Goal: Task Accomplishment & Management: Manage account settings

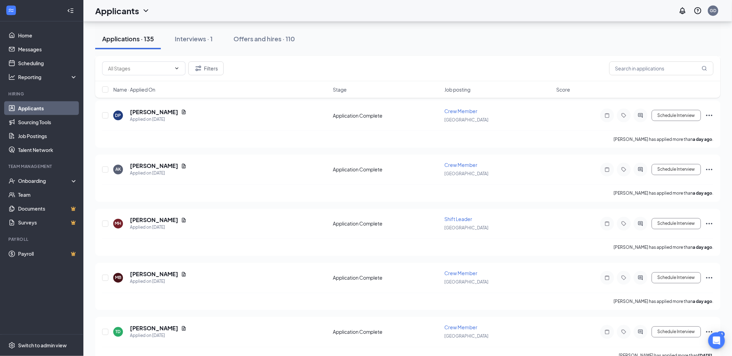
scroll to position [308, 0]
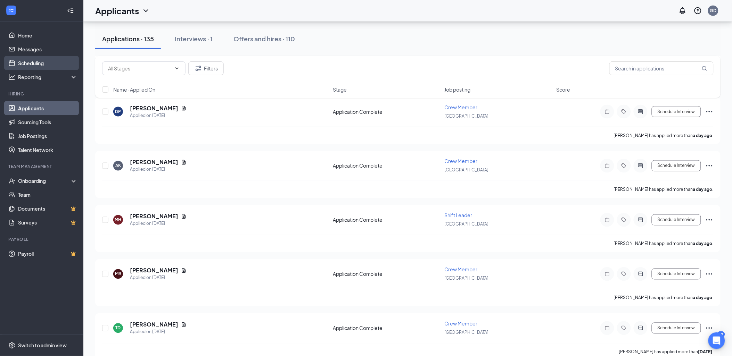
click at [51, 64] on link "Scheduling" at bounding box center [47, 63] width 59 height 14
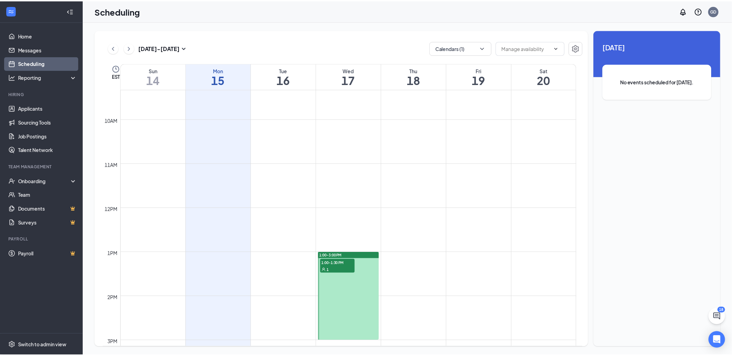
scroll to position [418, 0]
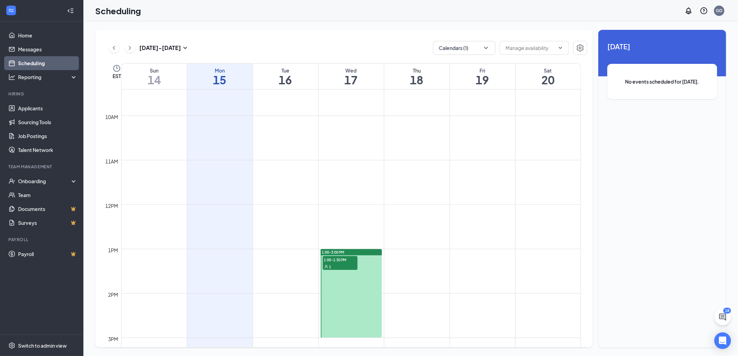
click at [344, 264] on div "1" at bounding box center [340, 266] width 35 height 7
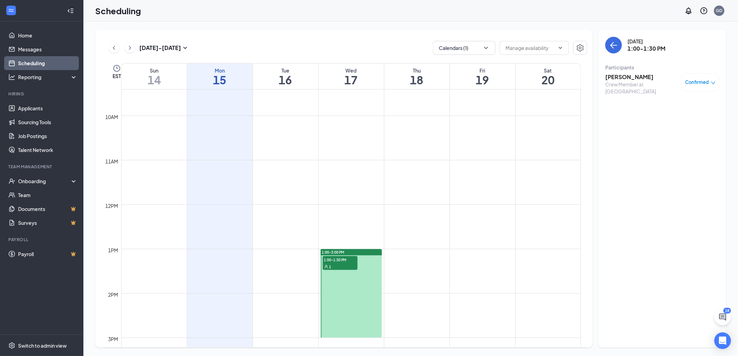
click at [327, 263] on div "1" at bounding box center [340, 266] width 35 height 7
click at [39, 33] on link "Home" at bounding box center [47, 35] width 59 height 14
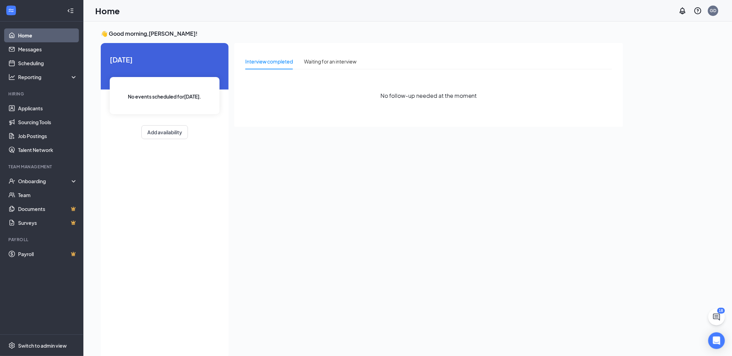
click at [45, 36] on link "Home" at bounding box center [47, 35] width 59 height 14
click at [340, 60] on div "Waiting for an interview" at bounding box center [330, 62] width 52 height 8
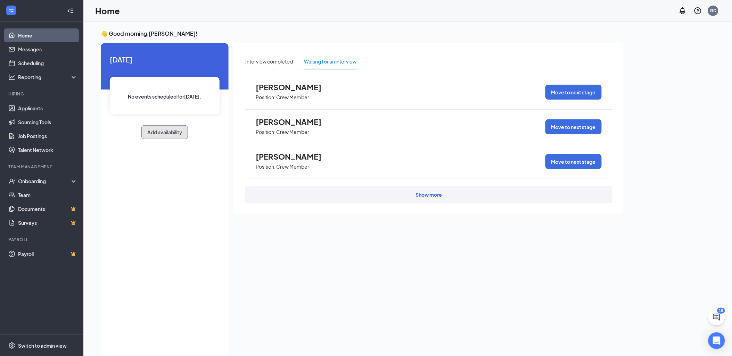
click at [152, 131] on button "Add availability" at bounding box center [164, 132] width 47 height 14
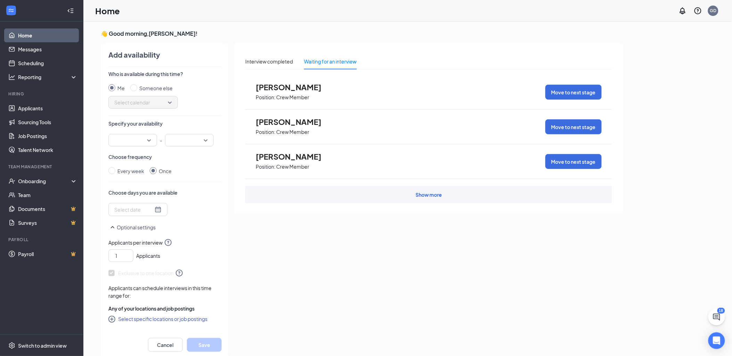
scroll to position [2, 0]
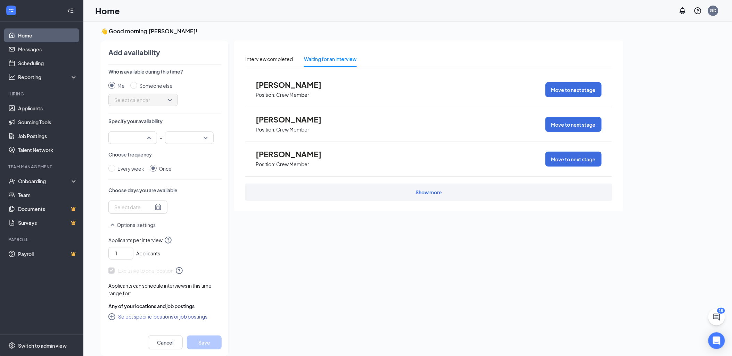
click at [148, 136] on div at bounding box center [132, 138] width 49 height 13
click at [125, 213] on span "04:30 PM" at bounding box center [124, 216] width 20 height 8
click at [203, 136] on input "search" at bounding box center [186, 138] width 35 height 12
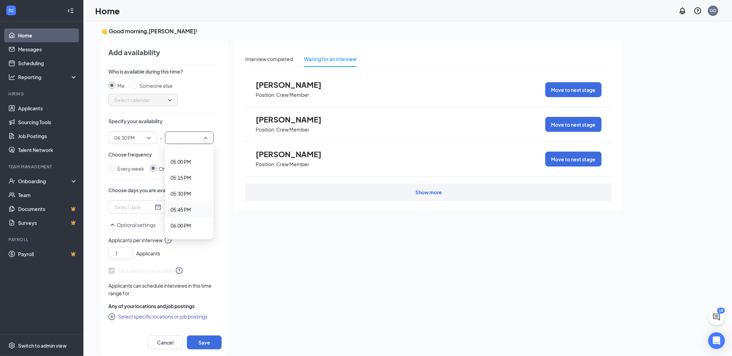
click at [186, 206] on span "05:45 PM" at bounding box center [180, 210] width 20 height 8
click at [152, 205] on div at bounding box center [137, 207] width 47 height 8
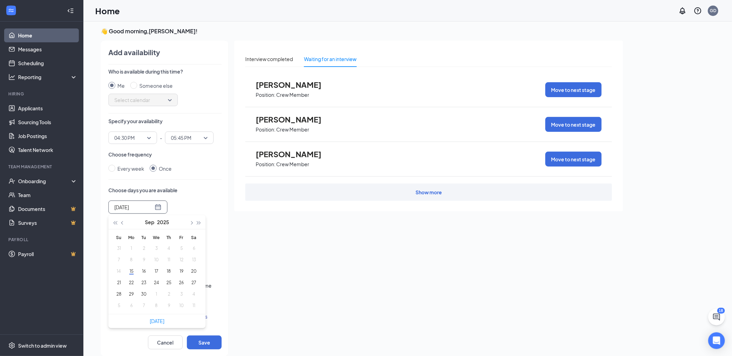
type input "[DATE]"
click at [156, 274] on button "17" at bounding box center [156, 271] width 13 height 7
type input "[DATE]"
click at [203, 340] on button "Save" at bounding box center [204, 343] width 35 height 14
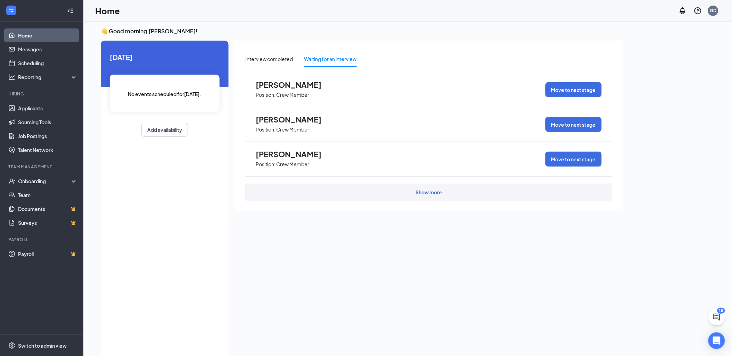
click at [41, 35] on link "Home" at bounding box center [47, 35] width 59 height 14
click at [43, 110] on link "Applicants" at bounding box center [47, 108] width 59 height 14
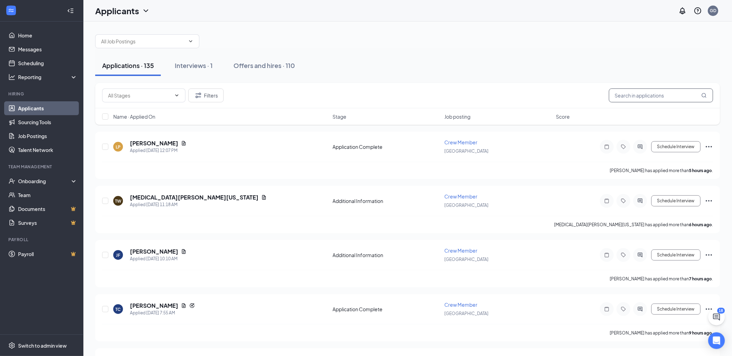
click at [647, 95] on input "text" at bounding box center [661, 96] width 104 height 14
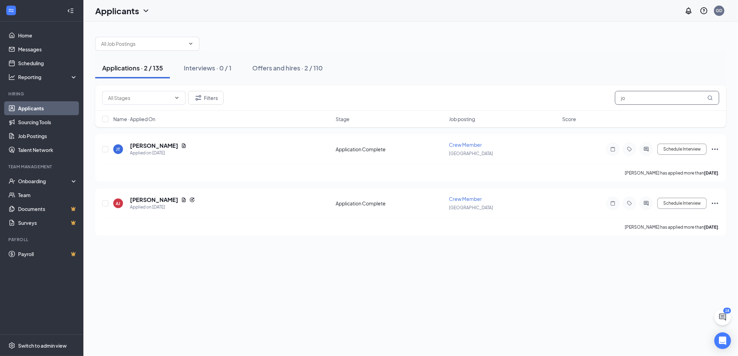
type input "j"
drag, startPoint x: 646, startPoint y: 98, endPoint x: 604, endPoint y: 98, distance: 42.0
click at [604, 98] on div "Filters [PERSON_NAME]" at bounding box center [410, 98] width 617 height 14
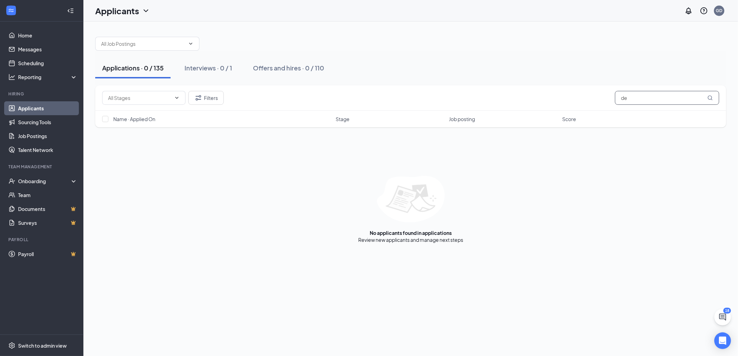
type input "d"
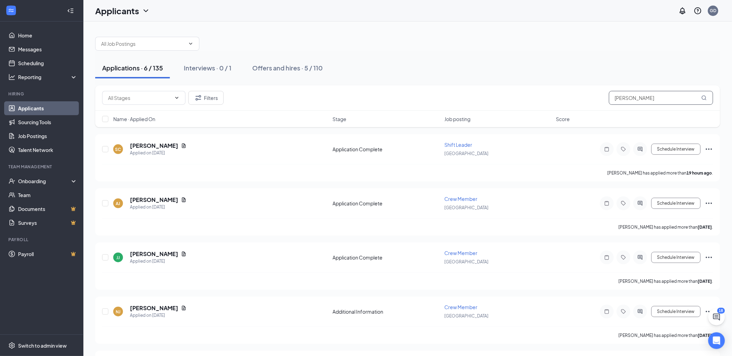
type input "[PERSON_NAME]"
click at [123, 68] on div "Applications · 6 / 135" at bounding box center [132, 68] width 61 height 9
click at [682, 150] on button "Schedule Interview" at bounding box center [675, 149] width 49 height 11
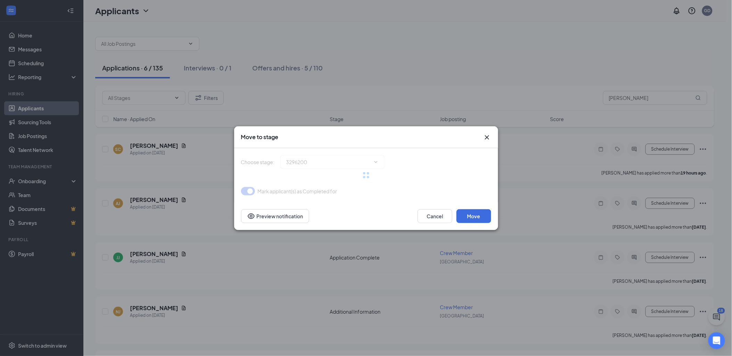
type input "Onsite Interview (next stage)"
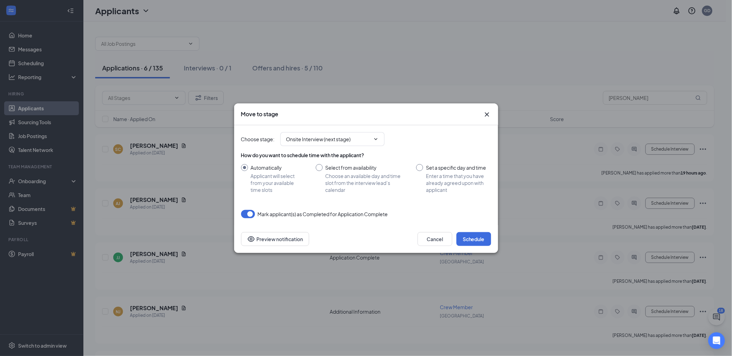
click at [319, 168] on input "Select from availability Choose an available day and time slot from the intervi…" at bounding box center [359, 178] width 87 height 29
radio input "true"
radio input "false"
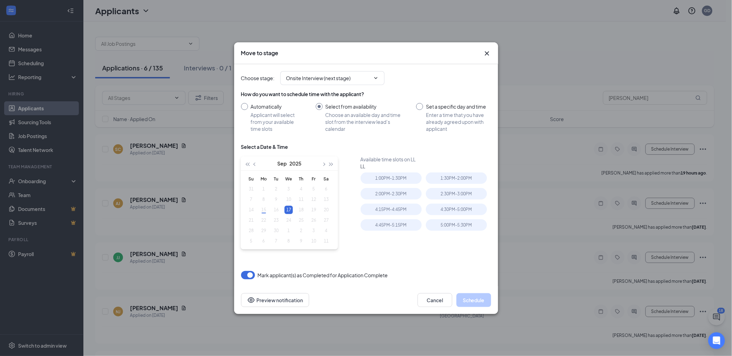
click at [289, 207] on div "17" at bounding box center [288, 210] width 8 height 8
click at [439, 303] on button "Cancel" at bounding box center [434, 300] width 35 height 14
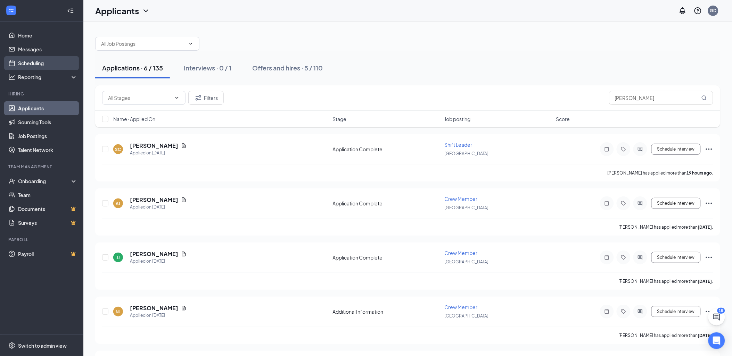
click at [33, 59] on link "Scheduling" at bounding box center [47, 63] width 59 height 14
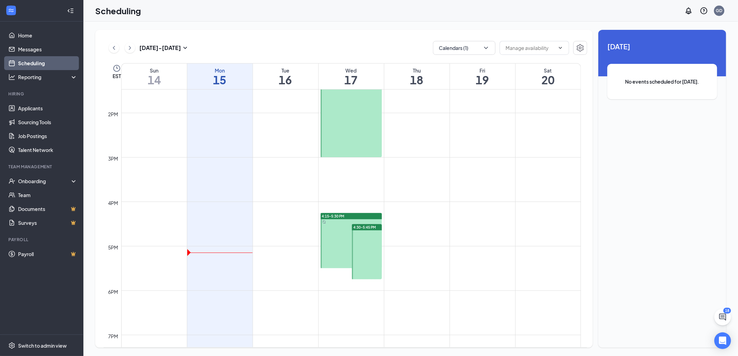
scroll to position [611, 0]
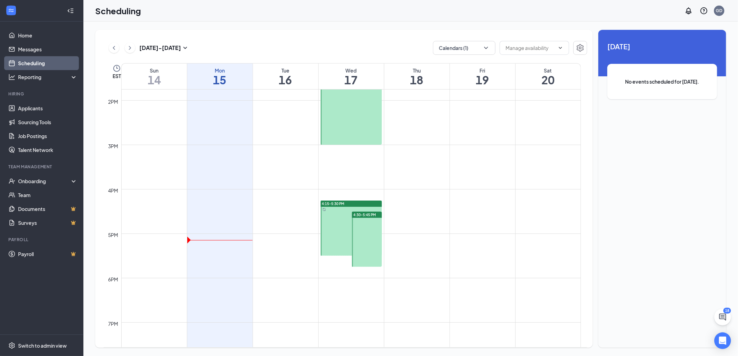
click at [331, 214] on div at bounding box center [350, 228] width 61 height 55
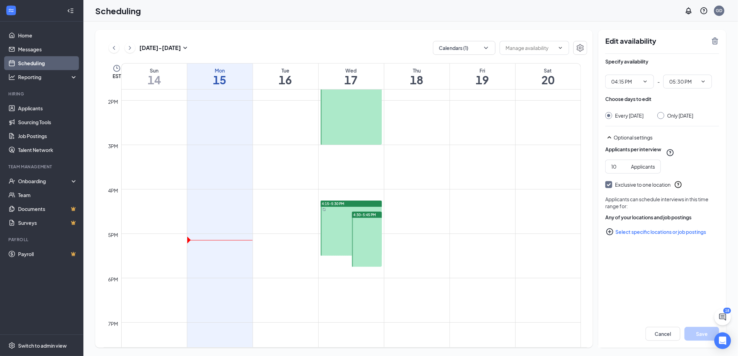
click at [662, 115] on input "Only [DATE]" at bounding box center [659, 114] width 5 height 5
radio input "true"
radio input "false"
click at [704, 332] on button "Save" at bounding box center [701, 334] width 35 height 14
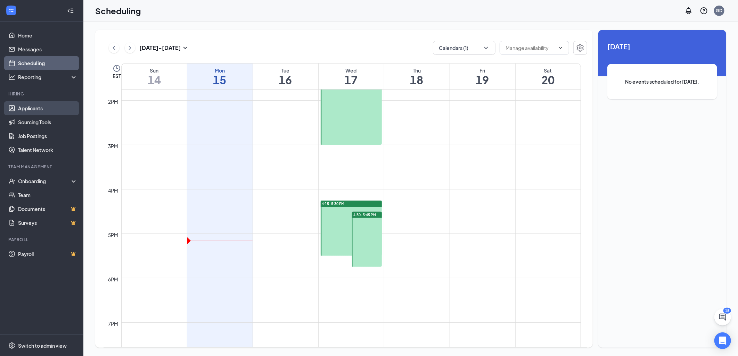
click at [56, 108] on link "Applicants" at bounding box center [47, 108] width 59 height 14
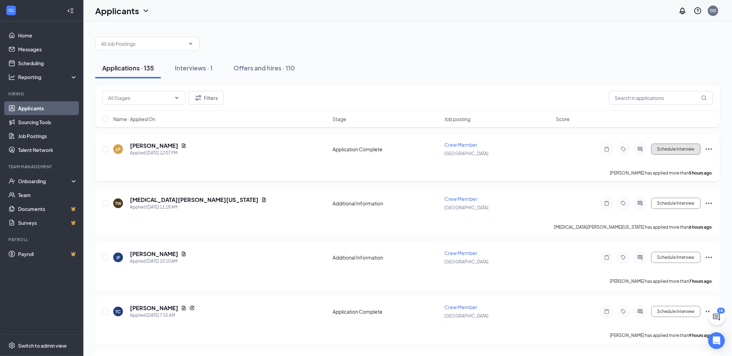
click at [683, 149] on button "Schedule Interview" at bounding box center [675, 149] width 49 height 11
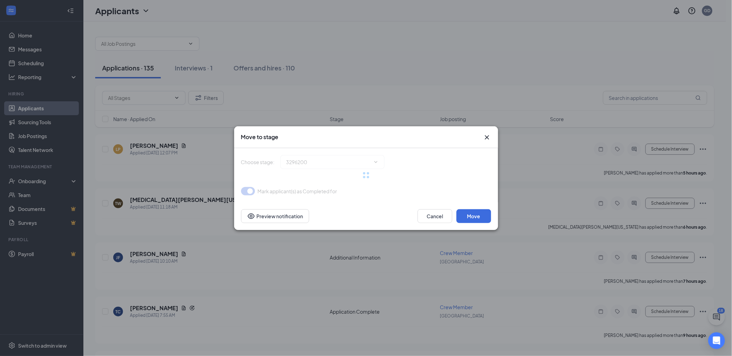
type input "Onsite Interview (next stage)"
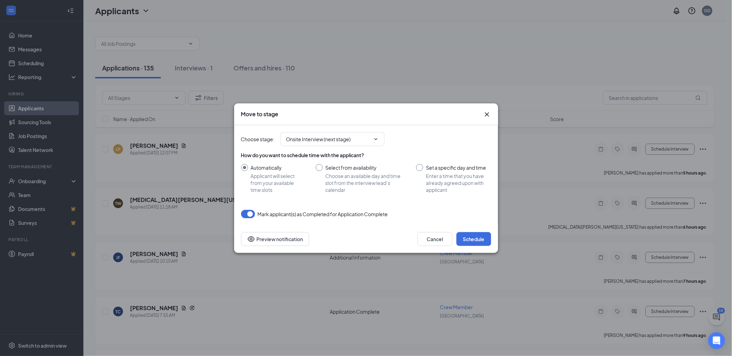
click at [318, 167] on input "Select from availability Choose an available day and time slot from the intervi…" at bounding box center [359, 178] width 87 height 29
radio input "true"
radio input "false"
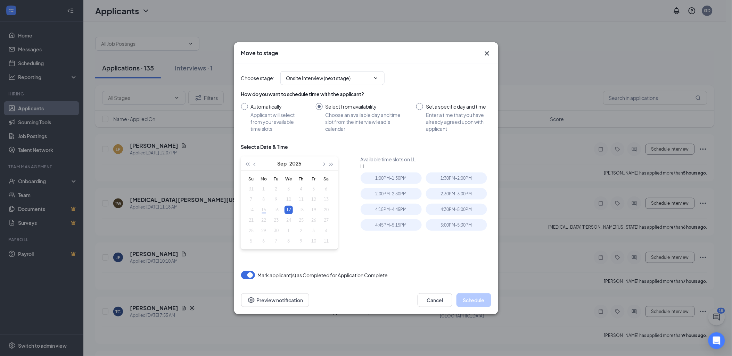
click at [290, 209] on div "17" at bounding box center [288, 210] width 8 height 8
click at [459, 209] on div "4:30PM - 5:00PM" at bounding box center [456, 209] width 61 height 11
click at [484, 56] on icon "Cross" at bounding box center [487, 53] width 8 height 8
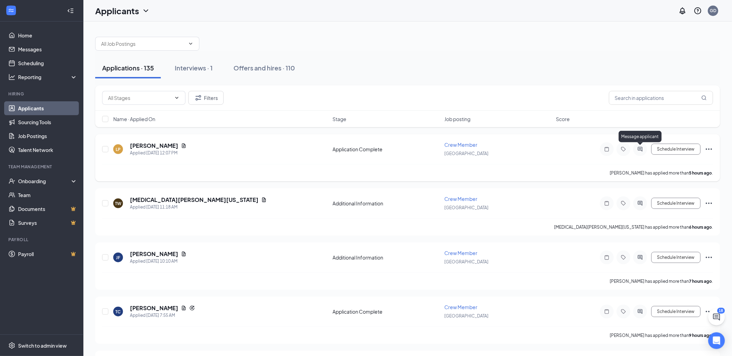
click at [641, 150] on icon "ActiveChat" at bounding box center [640, 150] width 8 height 6
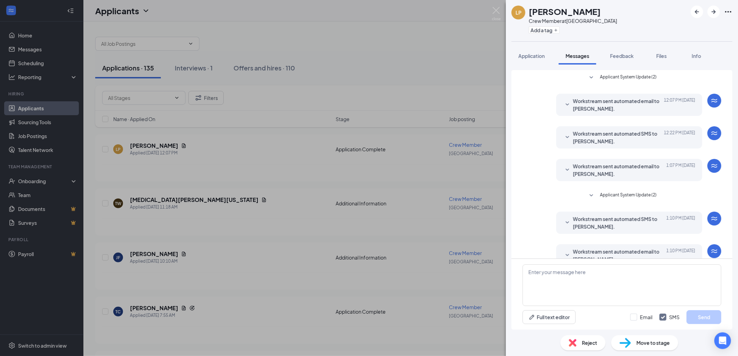
scroll to position [14, 0]
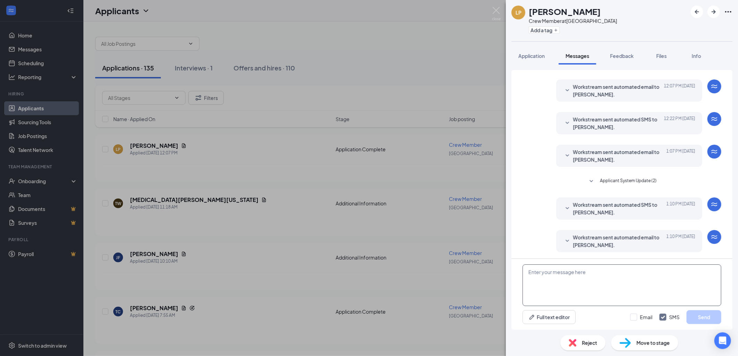
click at [582, 280] on textarea at bounding box center [621, 286] width 199 height 42
type textarea "h"
type textarea "Hello, are you able to come for an interview [DATE][DATE] 4:30 pm?"
click at [702, 315] on button "Send" at bounding box center [703, 317] width 35 height 14
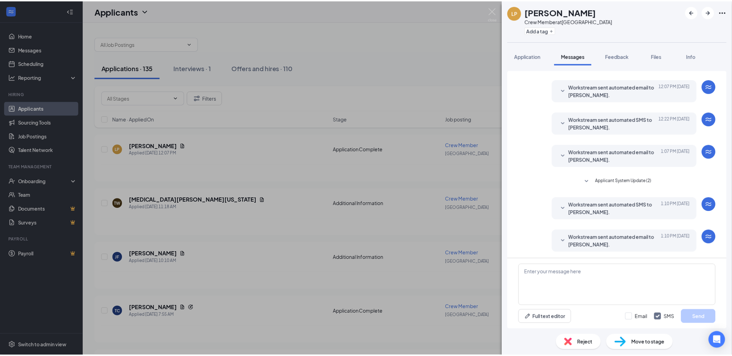
scroll to position [66, 0]
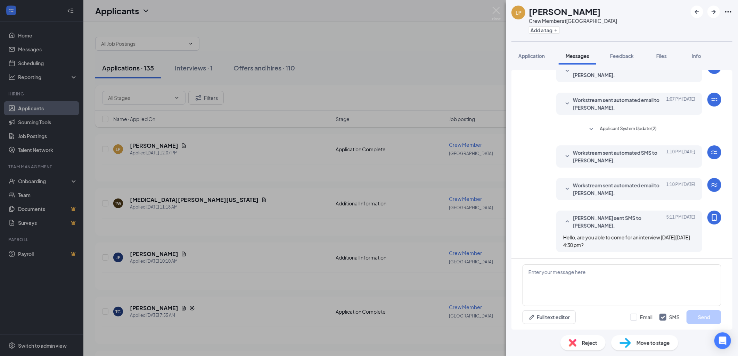
drag, startPoint x: 299, startPoint y: 141, endPoint x: 328, endPoint y: 144, distance: 30.0
click at [299, 142] on div "LP [PERSON_NAME] Crew Member at [GEOGRAPHIC_DATA] Add a tag Application Message…" at bounding box center [369, 178] width 738 height 356
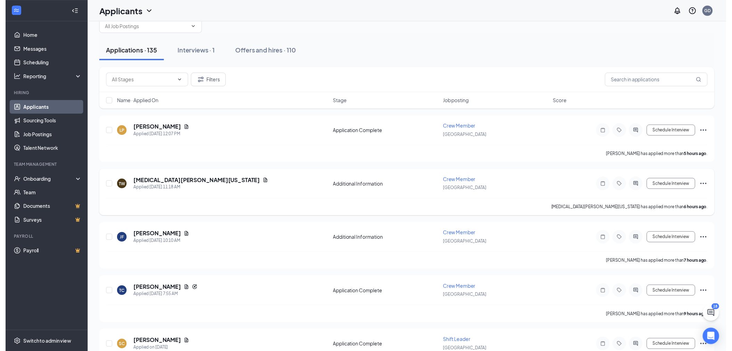
scroll to position [39, 0]
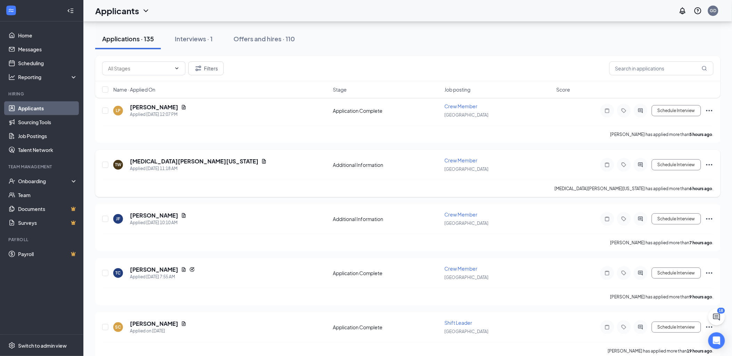
click at [707, 164] on icon "Ellipses" at bounding box center [709, 165] width 8 height 8
click at [519, 176] on div "TW [MEDICAL_DATA][PERSON_NAME][US_STATE] Applied [DATE] 11:18 AM Additional Inf…" at bounding box center [407, 168] width 611 height 23
click at [641, 164] on icon "ActiveChat" at bounding box center [640, 165] width 8 height 6
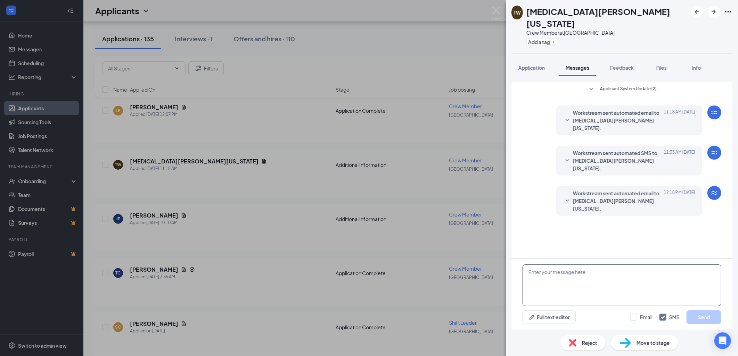
click at [550, 277] on textarea at bounding box center [621, 286] width 199 height 42
type textarea "H"
type textarea "Are you available to come to an interview on [DATE] 4:45pm?"
click at [711, 318] on button "Send" at bounding box center [703, 317] width 35 height 14
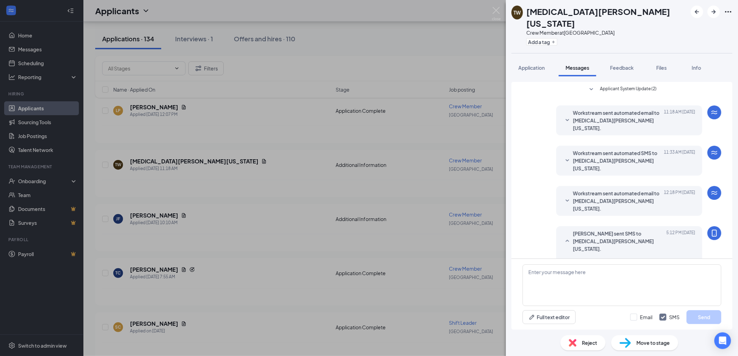
click at [280, 190] on div "TW [MEDICAL_DATA][PERSON_NAME][US_STATE] Crew Member at [GEOGRAPHIC_DATA] Add a…" at bounding box center [369, 178] width 738 height 356
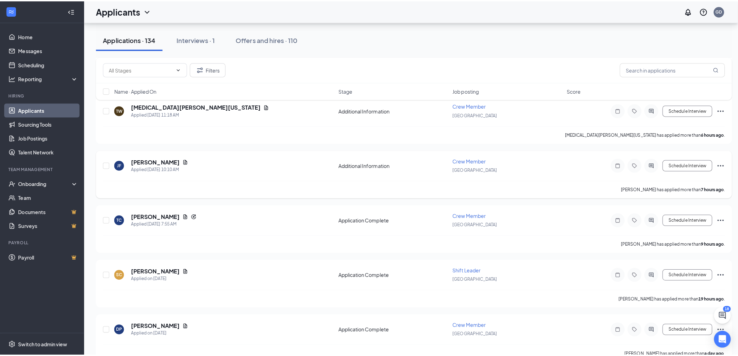
scroll to position [116, 0]
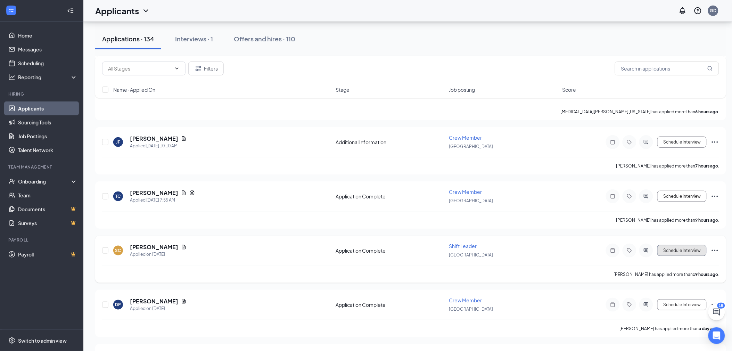
click at [680, 247] on button "Schedule Interview" at bounding box center [681, 250] width 49 height 11
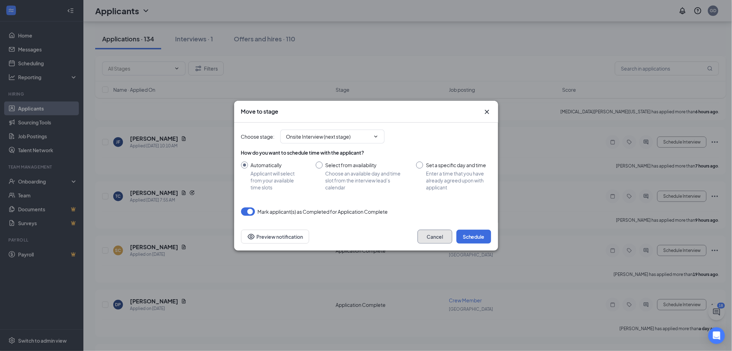
click at [435, 233] on button "Cancel" at bounding box center [434, 237] width 35 height 14
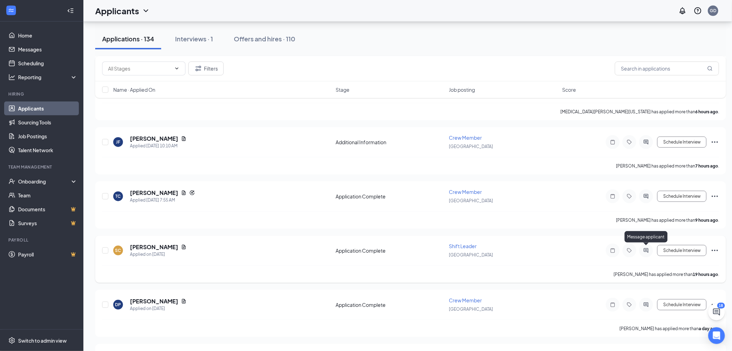
click at [645, 248] on icon "ActiveChat" at bounding box center [646, 251] width 8 height 6
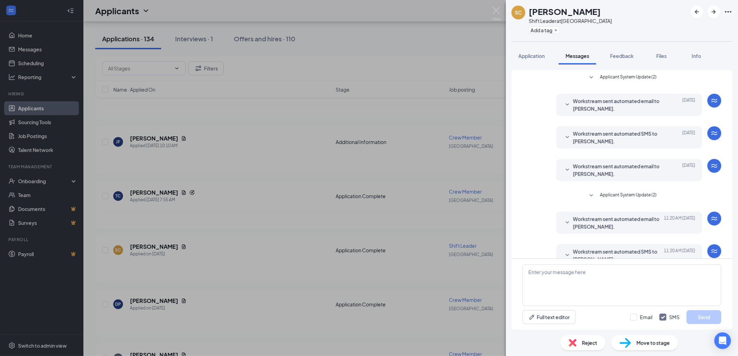
scroll to position [14, 0]
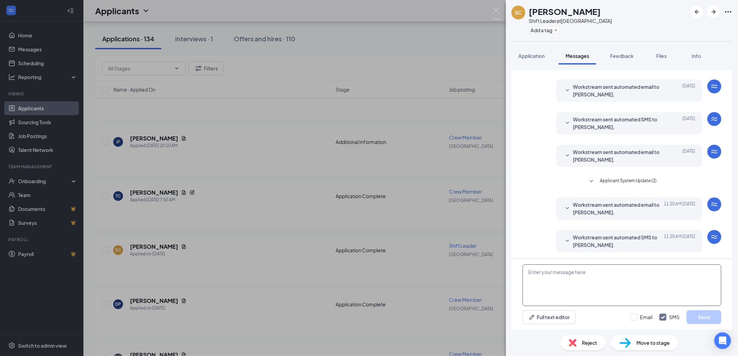
click at [591, 277] on textarea at bounding box center [621, 286] width 199 height 42
type textarea "Are you available for an interview [DATE][DATE] 5pm?"
click at [705, 314] on button "Send" at bounding box center [703, 317] width 35 height 14
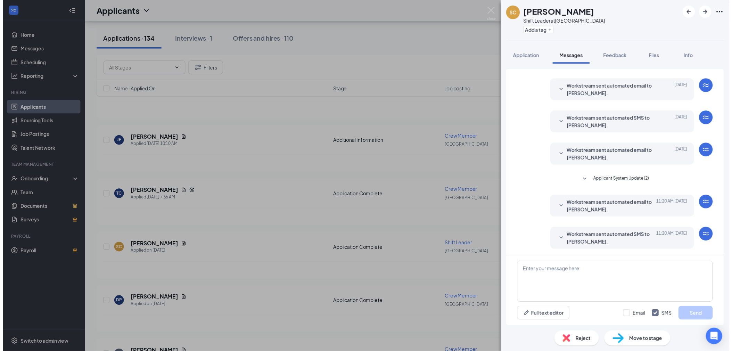
scroll to position [66, 0]
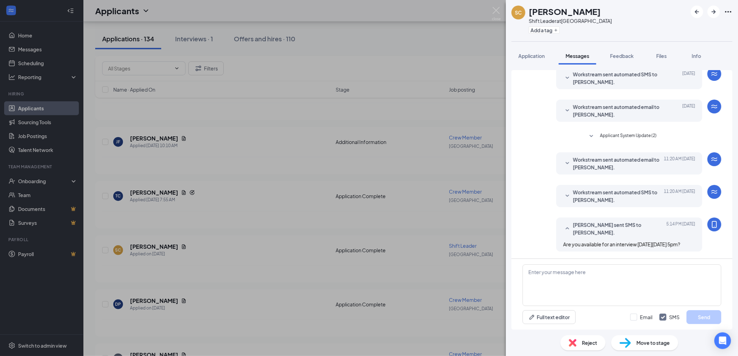
click at [477, 266] on div "SC [PERSON_NAME] Shift Leader at [GEOGRAPHIC_DATA] Add a tag Application Messag…" at bounding box center [369, 178] width 738 height 356
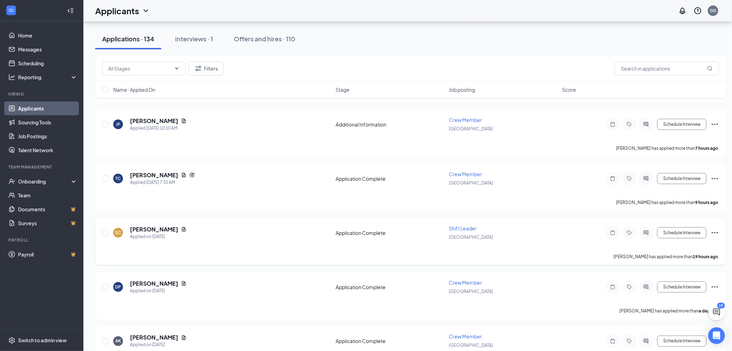
scroll to position [193, 0]
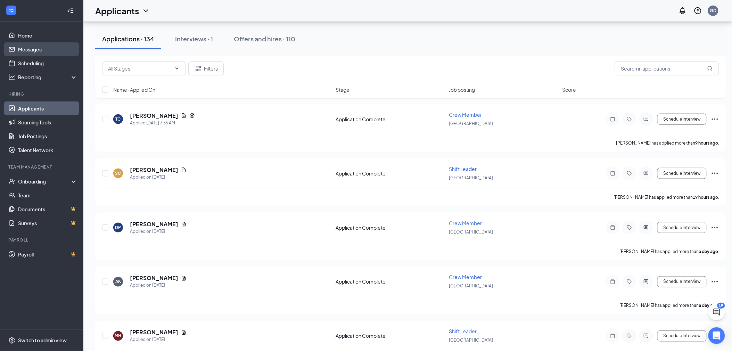
click at [30, 49] on link "Messages" at bounding box center [47, 49] width 59 height 14
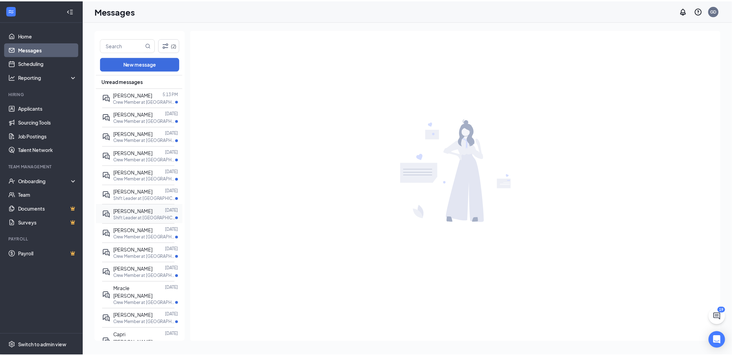
scroll to position [58, 0]
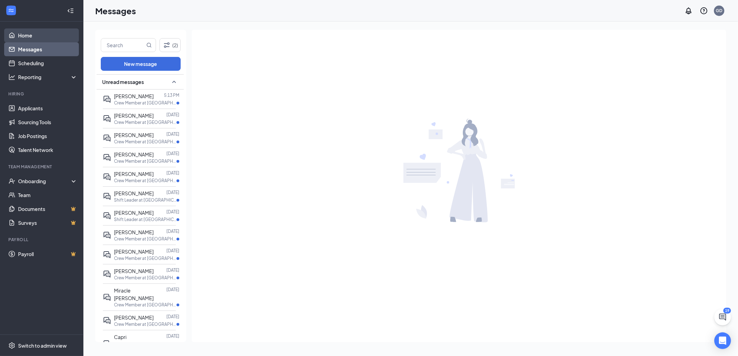
click at [44, 37] on link "Home" at bounding box center [47, 35] width 59 height 14
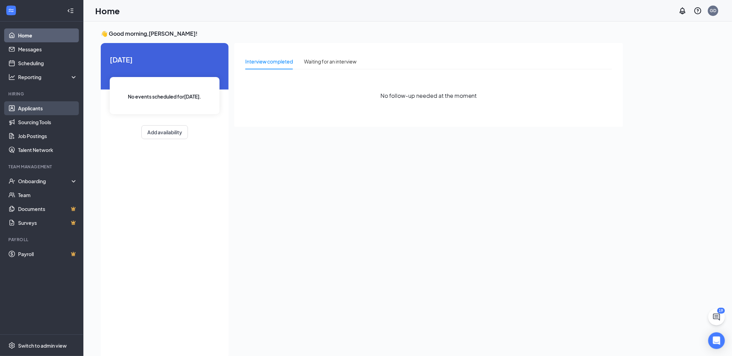
click at [42, 106] on link "Applicants" at bounding box center [47, 108] width 59 height 14
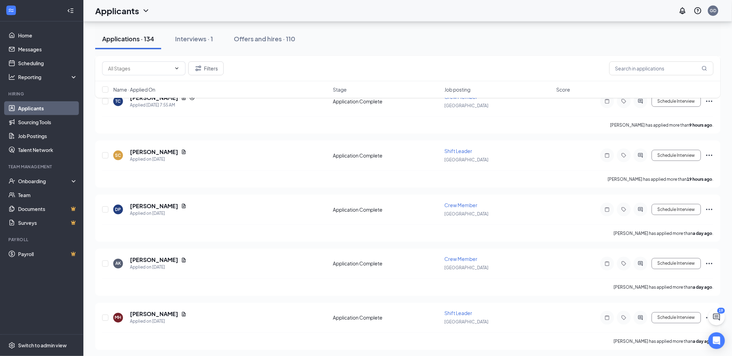
scroll to position [231, 0]
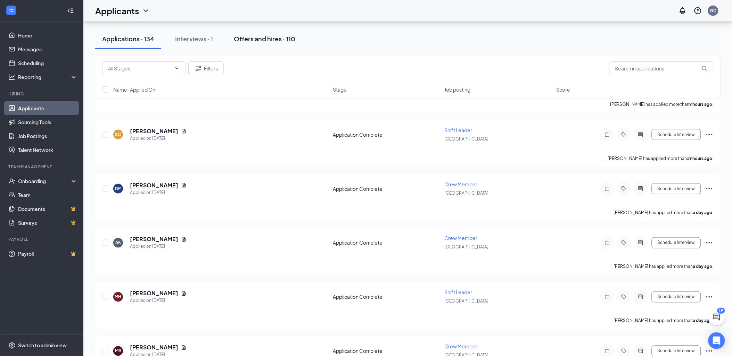
click at [273, 36] on div "Offers and hires · 110" at bounding box center [264, 38] width 61 height 9
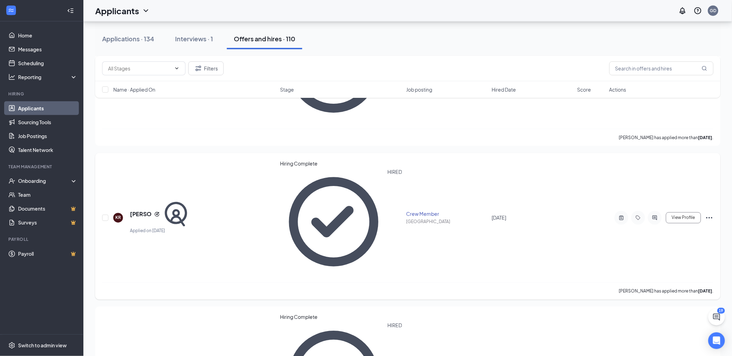
scroll to position [308, 0]
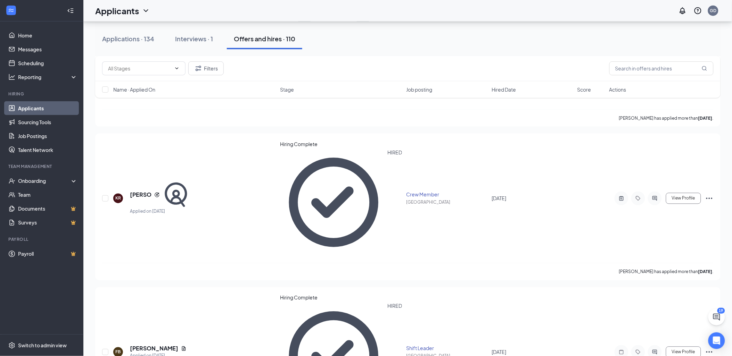
checkbox input "true"
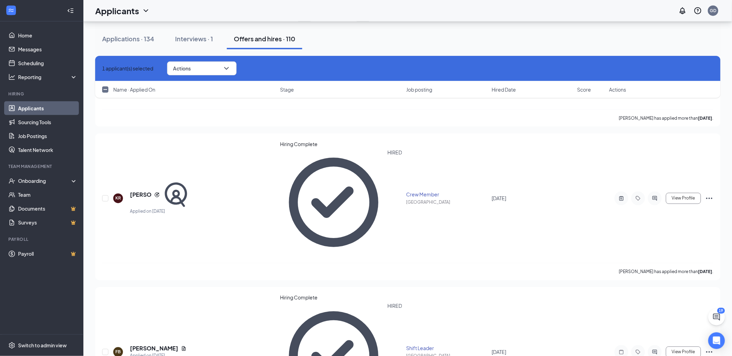
checkbox input "true"
click at [231, 67] on icon "ChevronDown" at bounding box center [226, 68] width 8 height 8
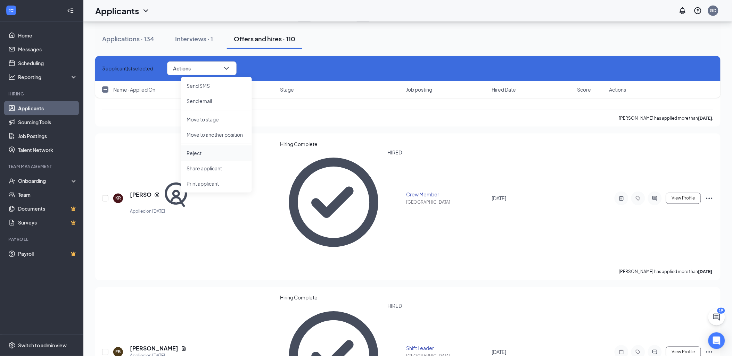
click at [214, 153] on p "Reject" at bounding box center [216, 153] width 60 height 7
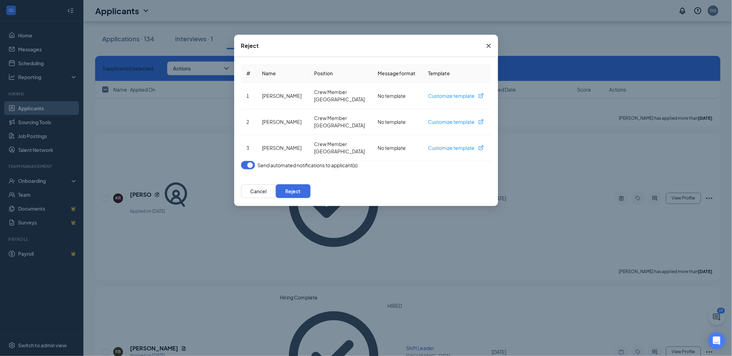
click at [248, 167] on button "button" at bounding box center [248, 165] width 14 height 8
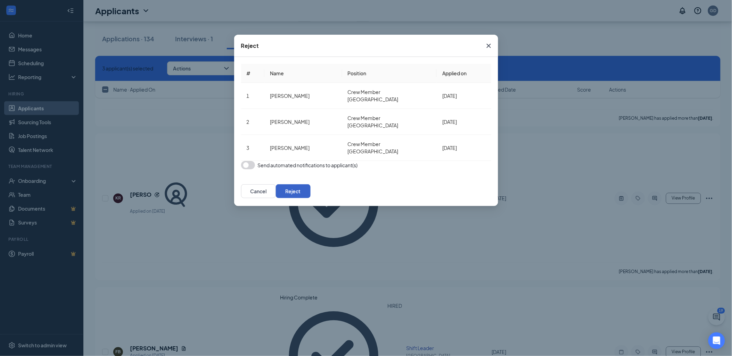
click at [310, 194] on button "Reject" at bounding box center [293, 191] width 35 height 14
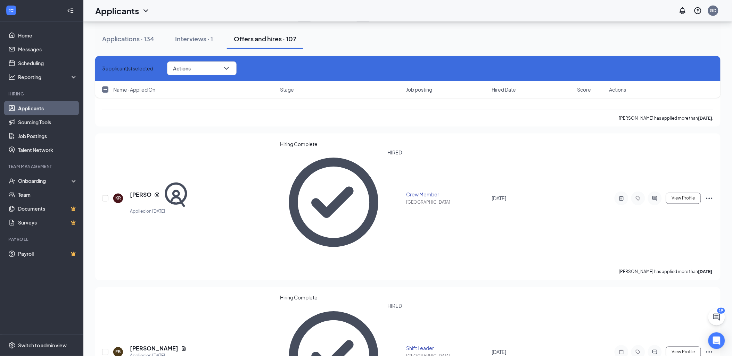
checkbox input "false"
checkbox input "true"
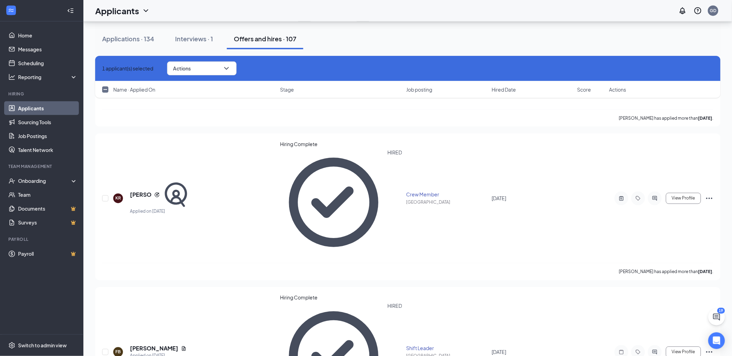
checkbox input "true"
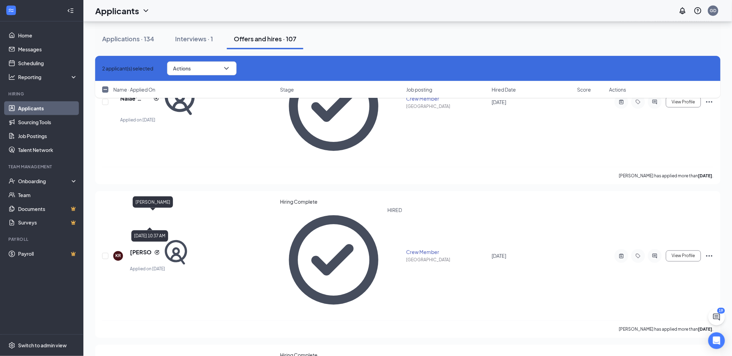
scroll to position [231, 0]
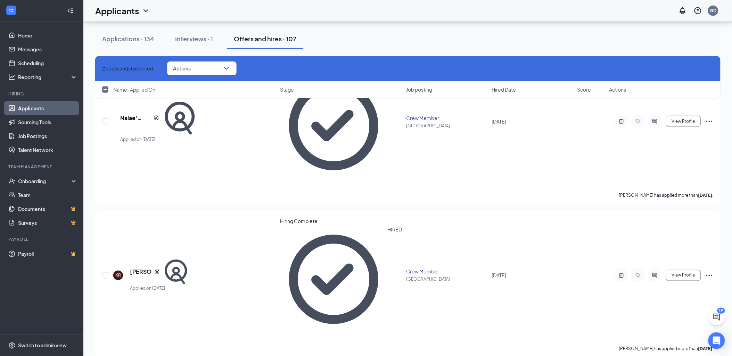
checkbox input "true"
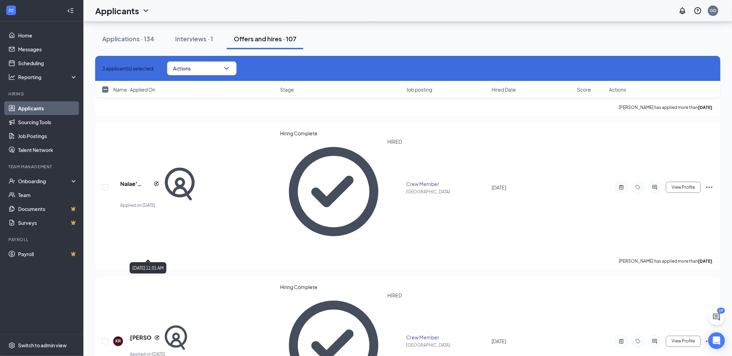
scroll to position [154, 0]
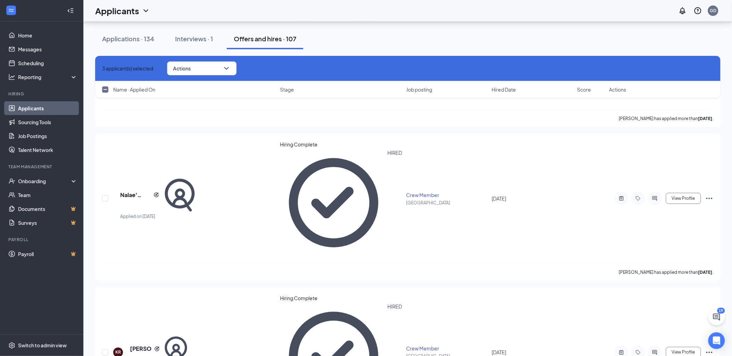
checkbox input "true"
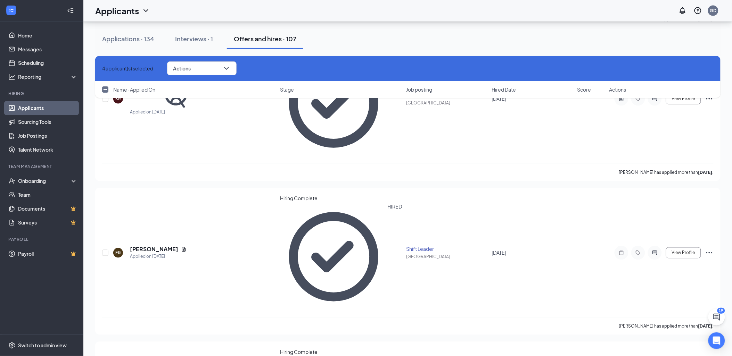
scroll to position [463, 0]
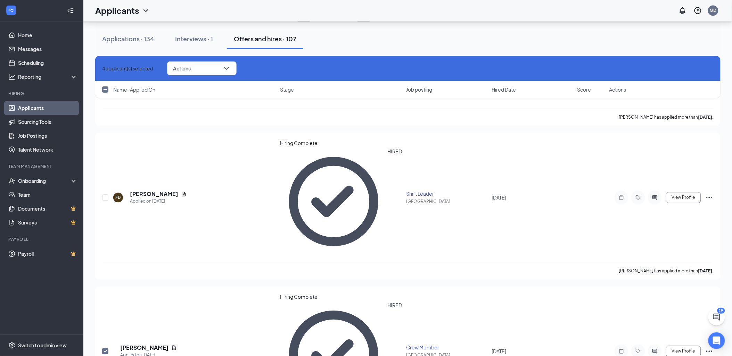
checkbox input "true"
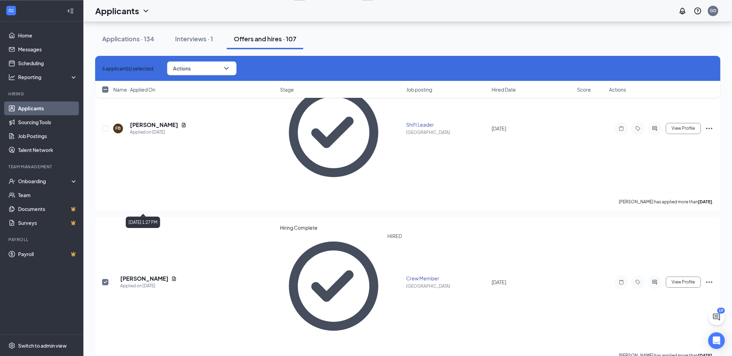
scroll to position [540, 0]
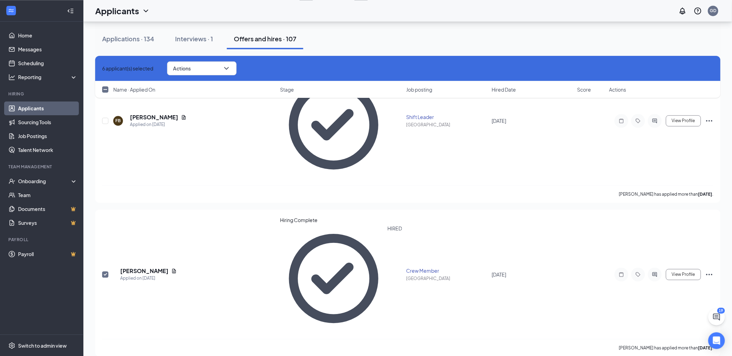
checkbox input "true"
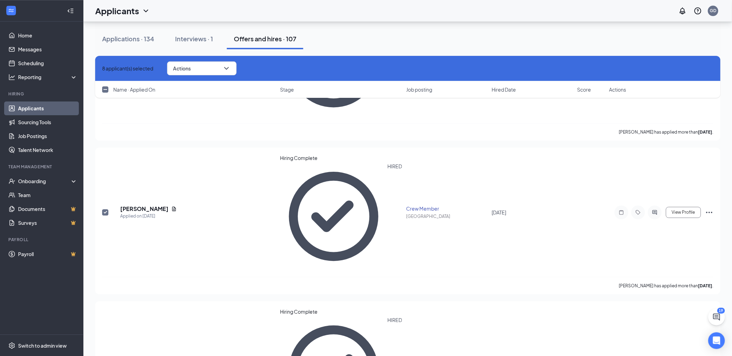
scroll to position [617, 0]
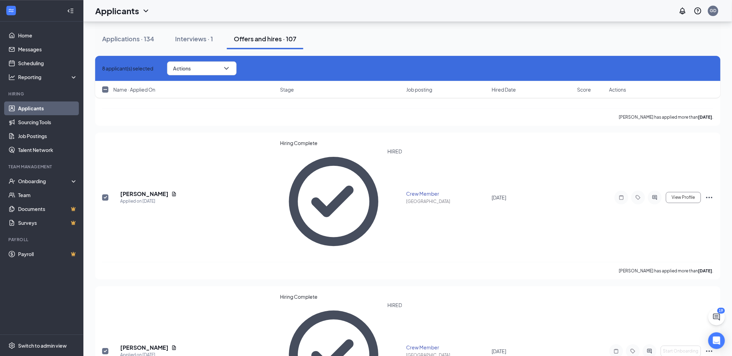
checkbox input "true"
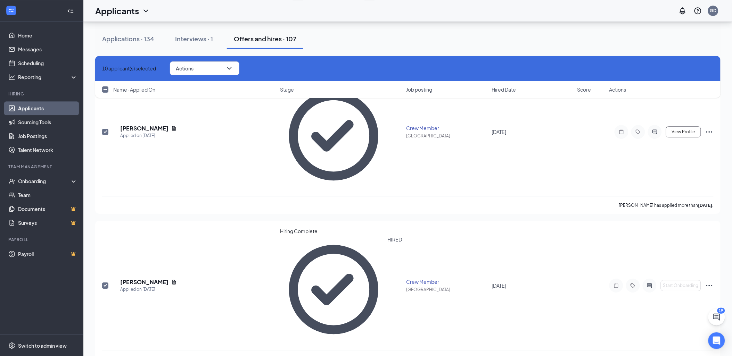
scroll to position [694, 0]
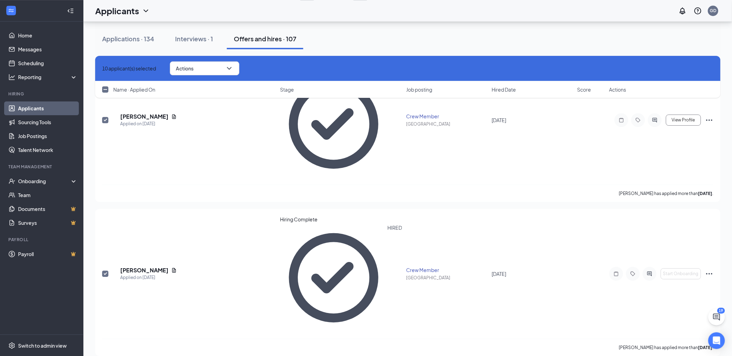
drag, startPoint x: 102, startPoint y: 256, endPoint x: 108, endPoint y: 256, distance: 5.9
checkbox input "true"
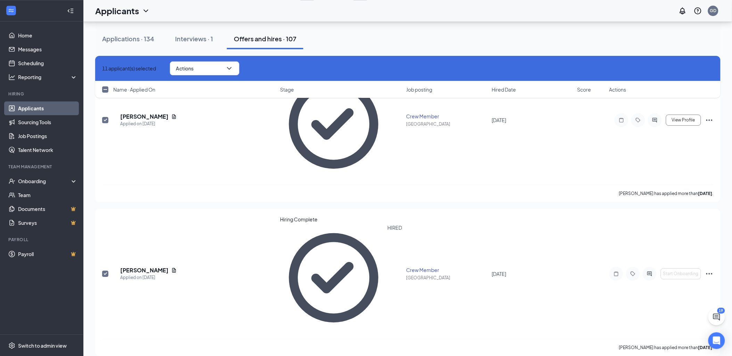
checkbox input "true"
click at [233, 65] on icon "ChevronDown" at bounding box center [229, 68] width 8 height 8
click at [215, 155] on p "Reject" at bounding box center [219, 153] width 60 height 7
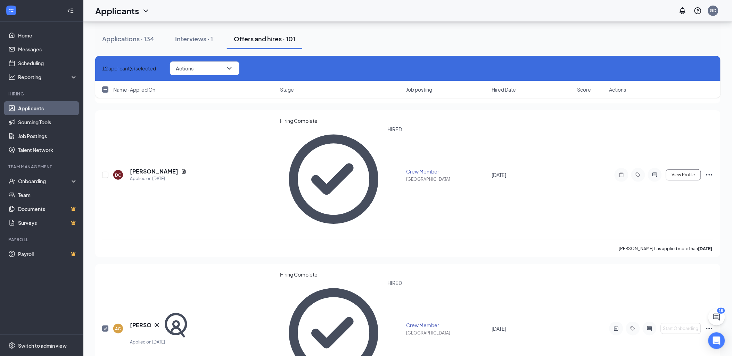
checkbox input "false"
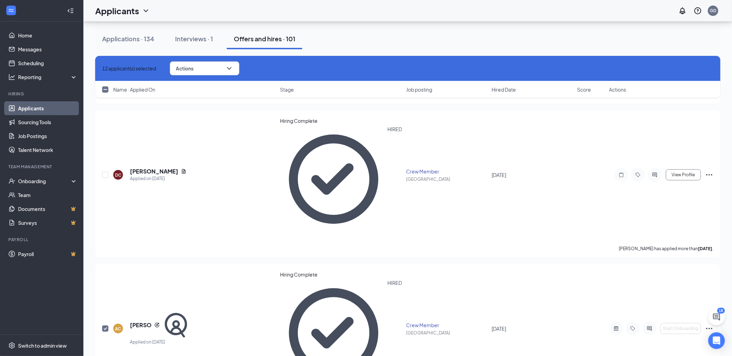
checkbox input "false"
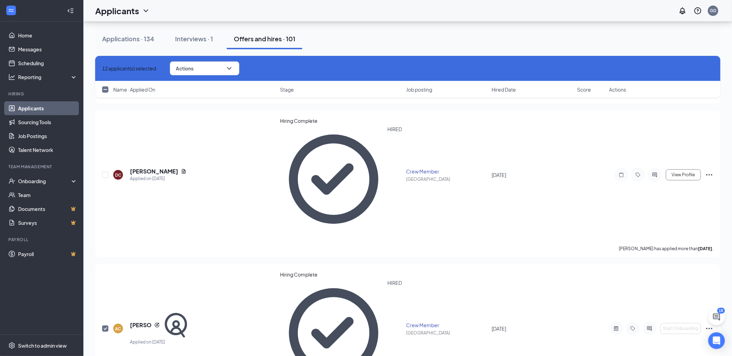
checkbox input "false"
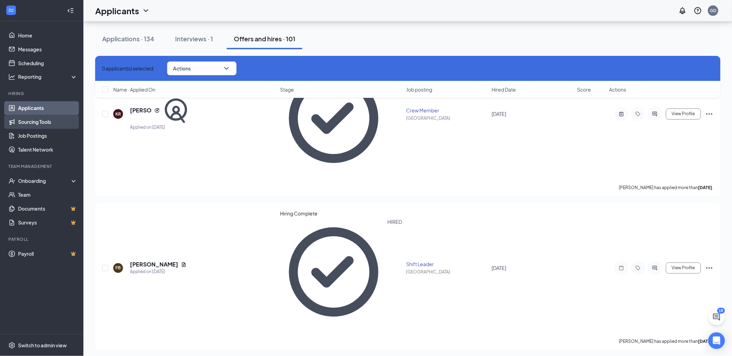
scroll to position [347, 0]
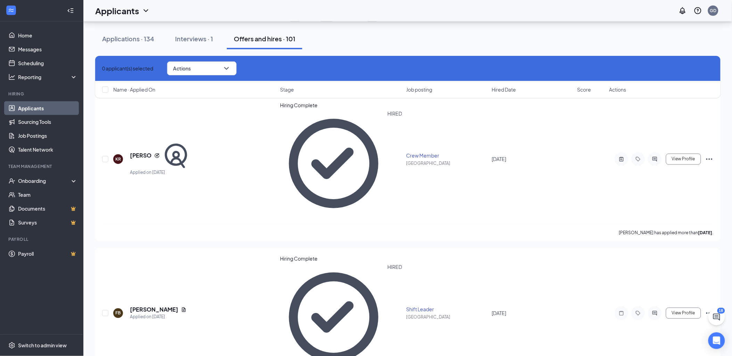
click at [45, 108] on link "Applicants" at bounding box center [47, 108] width 59 height 14
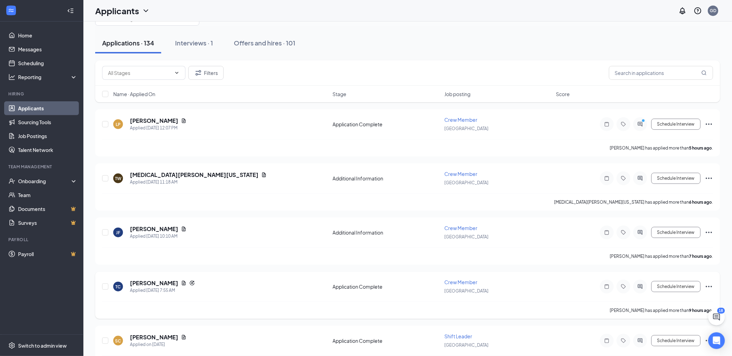
scroll to position [9, 0]
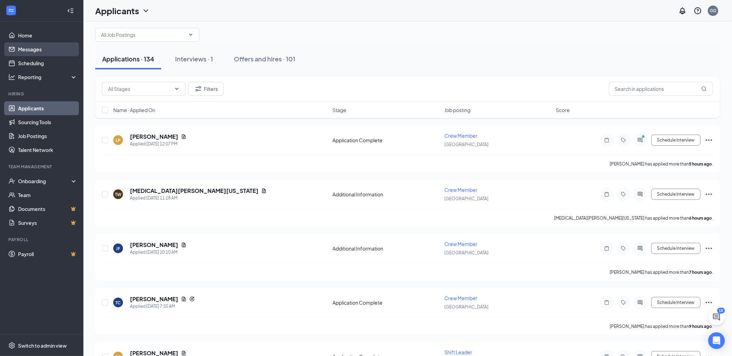
click at [46, 51] on link "Messages" at bounding box center [47, 49] width 59 height 14
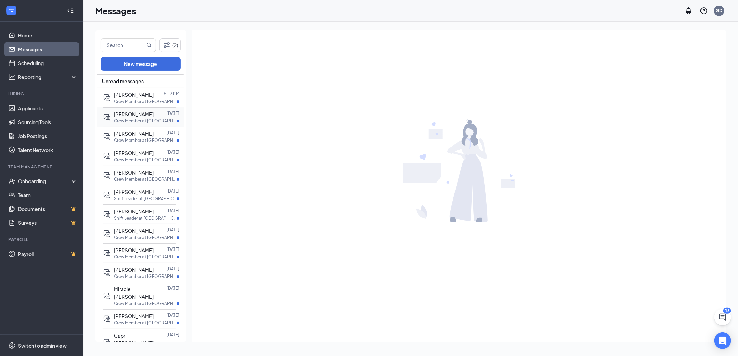
click at [139, 115] on span "[PERSON_NAME]" at bounding box center [134, 114] width 40 height 6
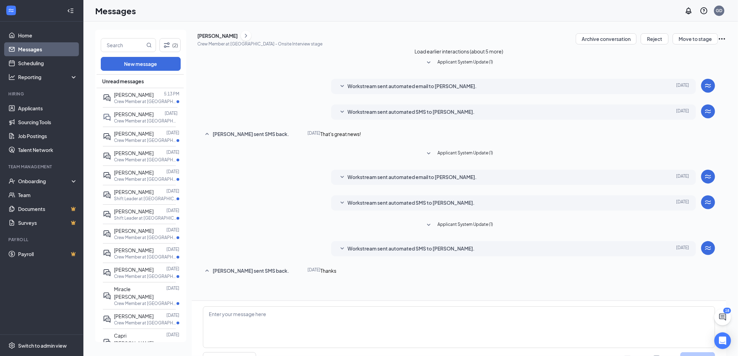
scroll to position [76, 0]
click at [286, 307] on textarea at bounding box center [459, 328] width 512 height 42
type textarea "Are you able to come to an interview on [DATE] 5:30pm?"
click at [698, 352] on button "Send" at bounding box center [697, 359] width 35 height 14
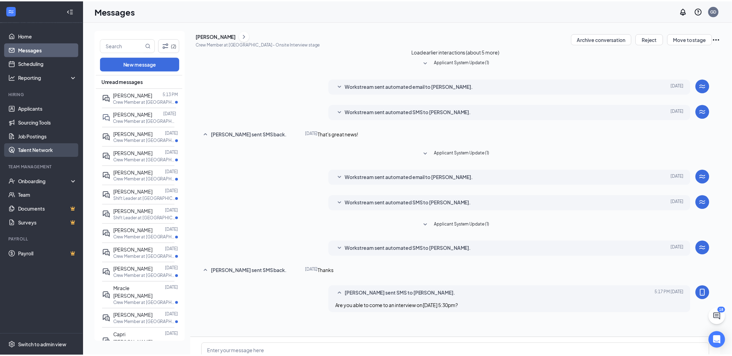
scroll to position [114, 0]
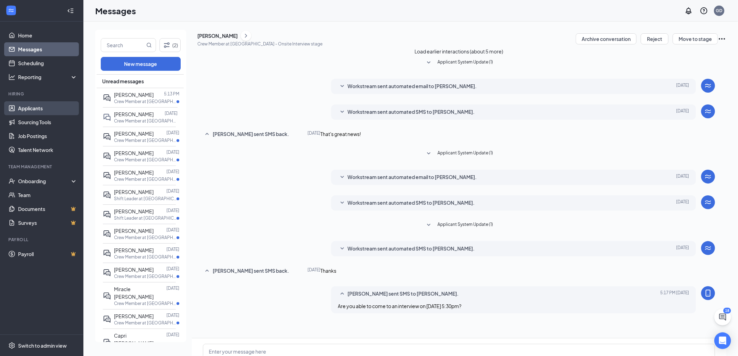
click at [32, 106] on link "Applicants" at bounding box center [47, 108] width 59 height 14
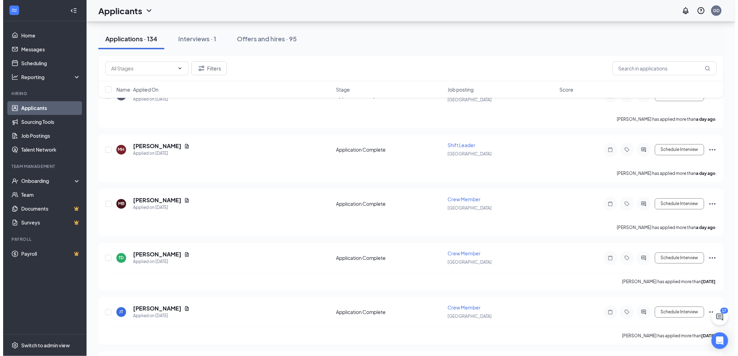
scroll to position [386, 0]
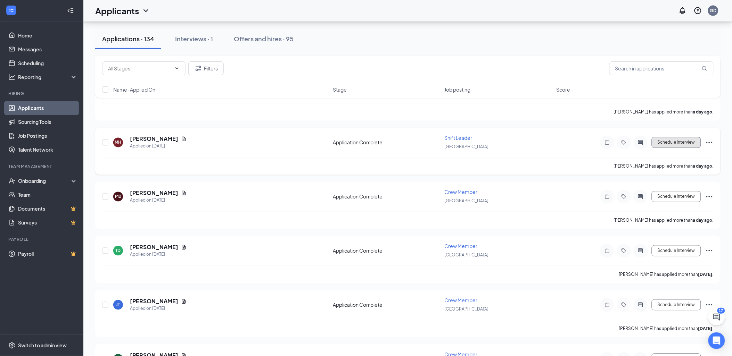
click at [666, 141] on button "Schedule Interview" at bounding box center [675, 142] width 49 height 11
type input "Onsite Interview (next stage)"
click at [640, 140] on icon "ActiveChat" at bounding box center [640, 142] width 5 height 5
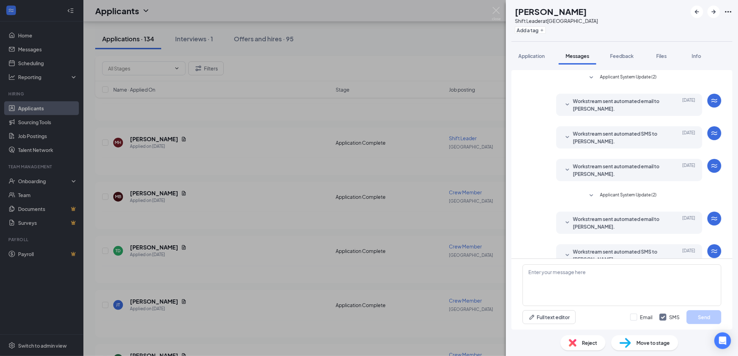
scroll to position [14, 0]
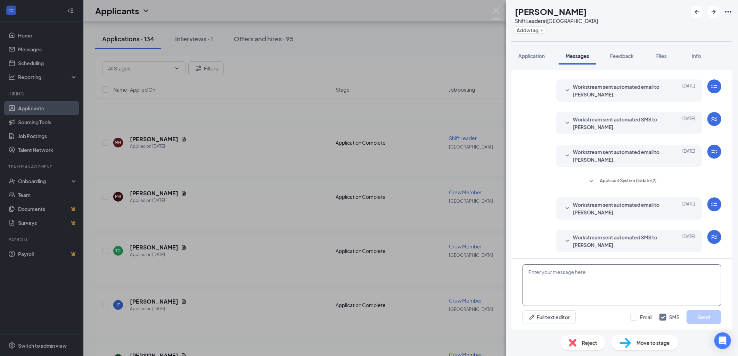
click at [541, 283] on textarea at bounding box center [621, 286] width 199 height 42
drag, startPoint x: 541, startPoint y: 283, endPoint x: 639, endPoint y: 276, distance: 98.5
click at [639, 276] on textarea "Are you able to come to an interview at 5:20" at bounding box center [621, 286] width 199 height 42
type textarea "Are you able to come to an interview at 5:20 on 9/17 [DATE]?"
click at [704, 315] on button "Send" at bounding box center [703, 317] width 35 height 14
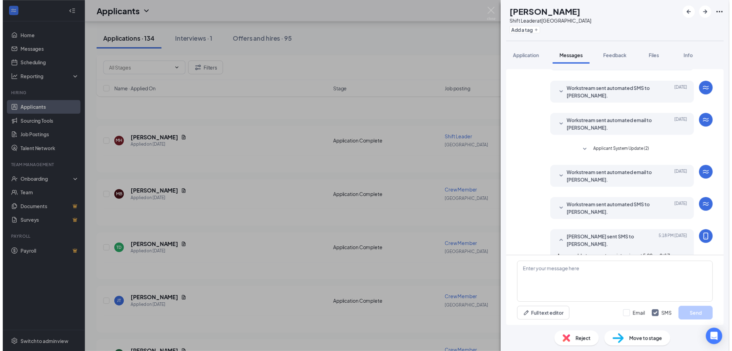
scroll to position [66, 0]
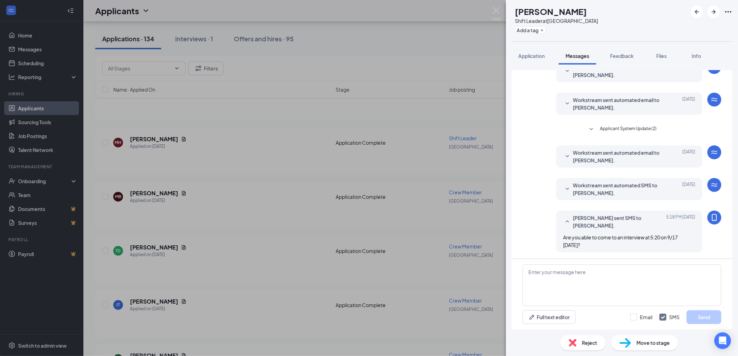
click at [201, 228] on div "[PERSON_NAME] Shift Leader at [GEOGRAPHIC_DATA] Add a tag Application Messages …" at bounding box center [369, 178] width 738 height 356
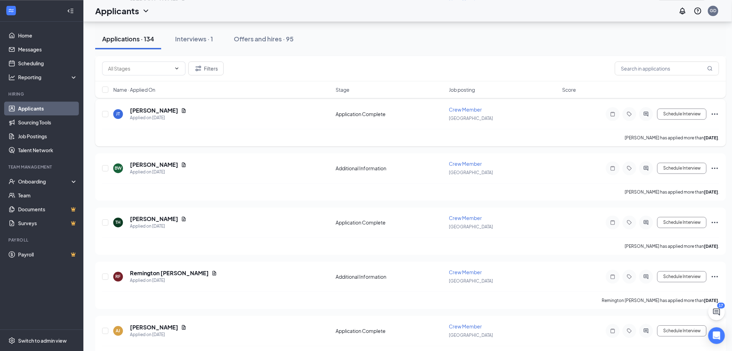
scroll to position [578, 0]
click at [717, 217] on icon "Ellipses" at bounding box center [714, 221] width 8 height 8
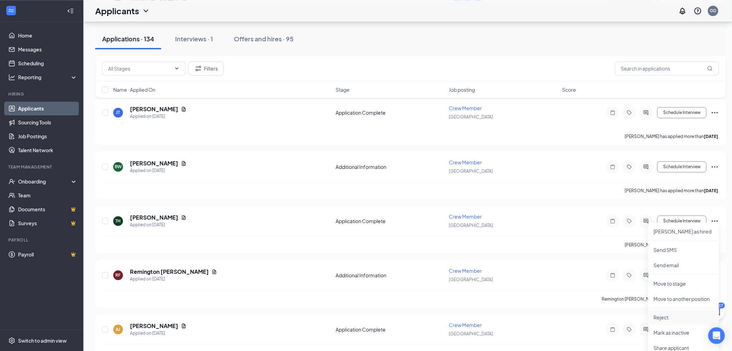
click at [673, 317] on p "Reject" at bounding box center [683, 317] width 60 height 7
checkbox input "true"
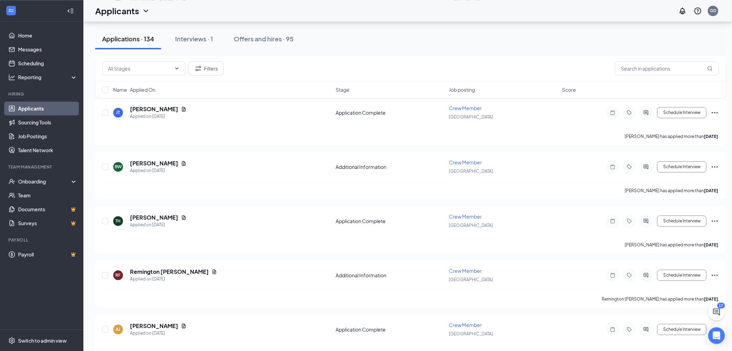
type textarea "Worked at this location before, not eligible for rehire"
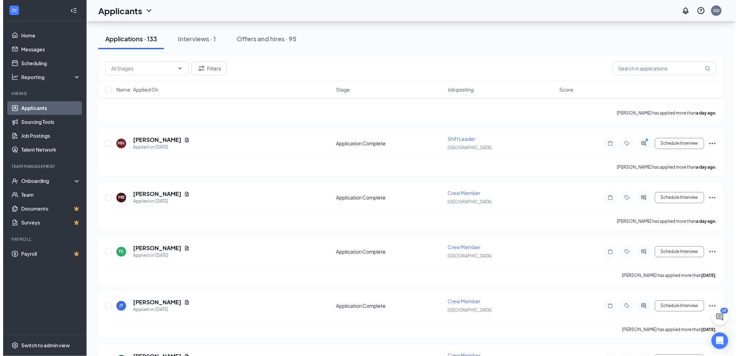
scroll to position [386, 0]
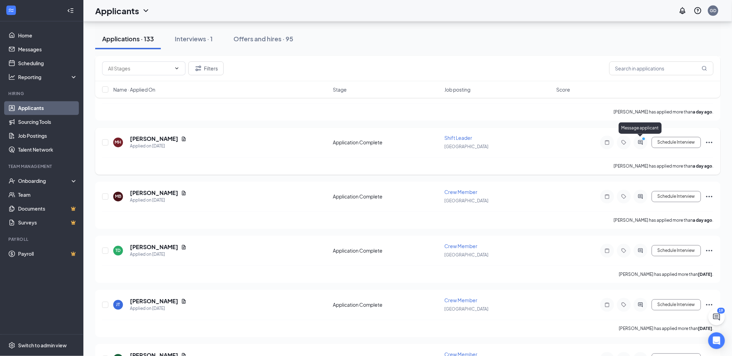
click at [641, 138] on icon "PrimaryDot" at bounding box center [644, 140] width 8 height 6
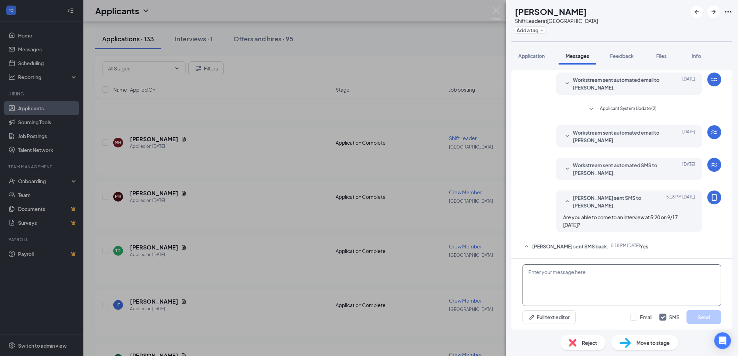
scroll to position [126, 0]
click at [553, 290] on textarea at bounding box center [621, 286] width 199 height 42
type textarea "o"
type textarea "thanks see you then"
click at [705, 316] on button "Send" at bounding box center [703, 317] width 35 height 14
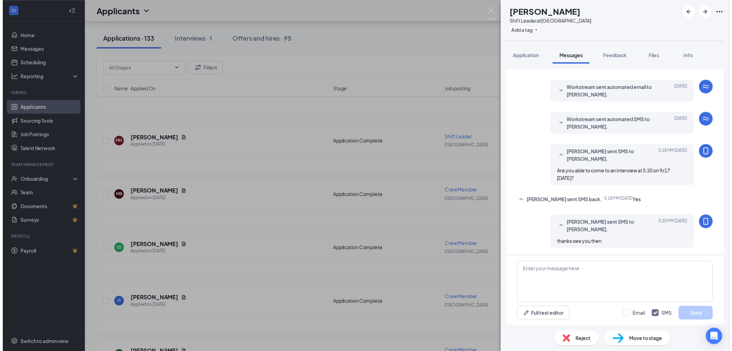
scroll to position [170, 0]
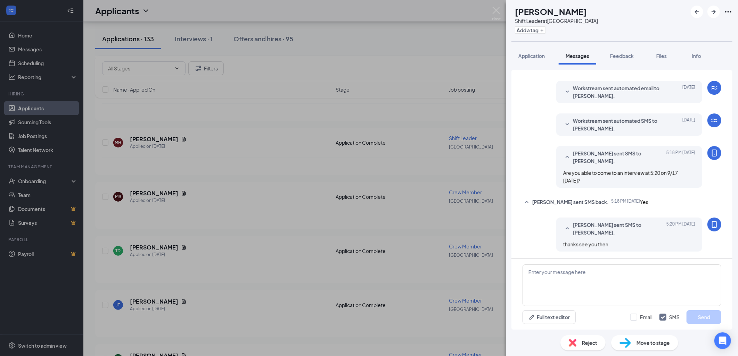
click at [400, 65] on div "[PERSON_NAME] Shift Leader at [GEOGRAPHIC_DATA] Add a tag Application Messages …" at bounding box center [369, 178] width 738 height 356
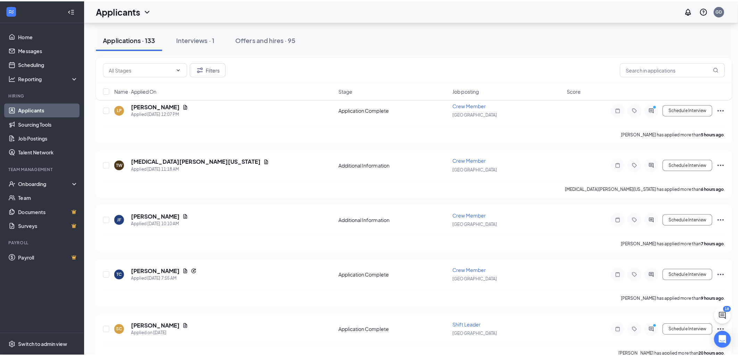
scroll to position [39, 0]
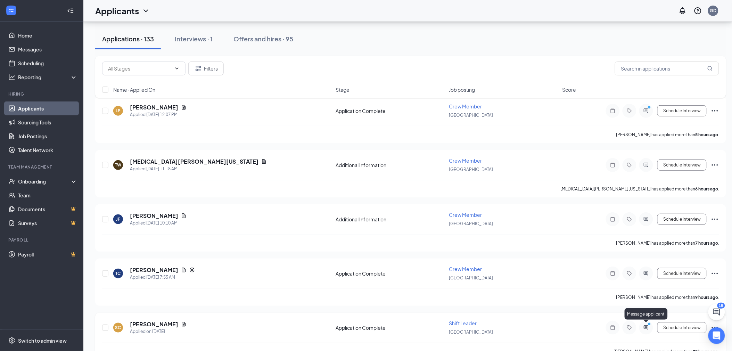
click at [648, 326] on icon "PrimaryDot" at bounding box center [650, 325] width 8 height 6
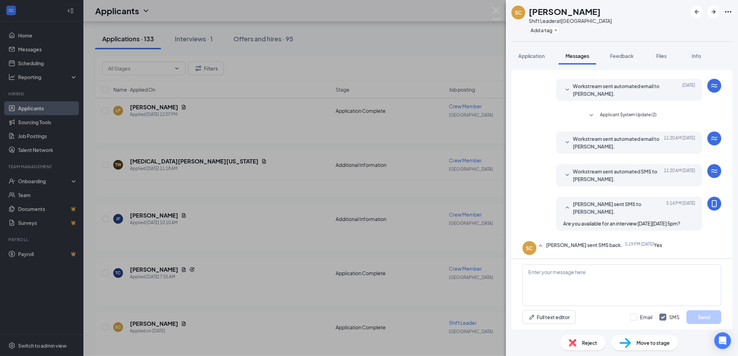
scroll to position [126, 0]
click at [576, 281] on textarea at bounding box center [621, 286] width 199 height 42
type textarea "thank you see you then"
click at [701, 316] on button "Send" at bounding box center [703, 317] width 35 height 14
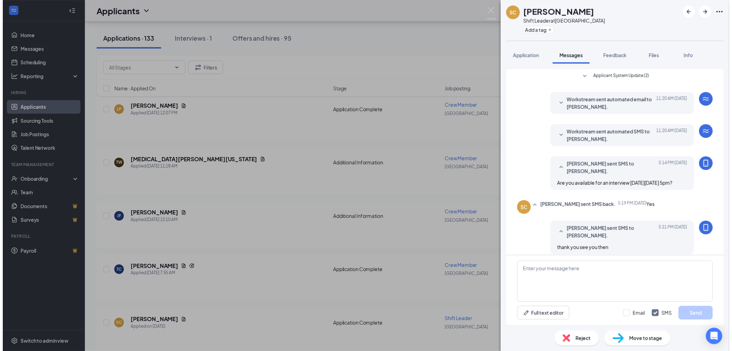
scroll to position [170, 0]
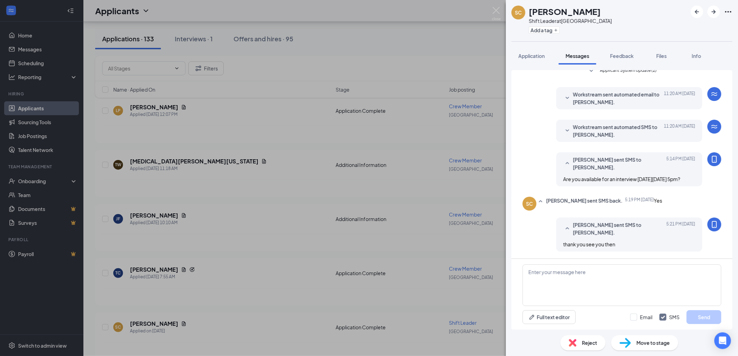
click at [473, 239] on div "SC [PERSON_NAME] Shift Leader at [GEOGRAPHIC_DATA] Add a tag Application Messag…" at bounding box center [369, 178] width 738 height 356
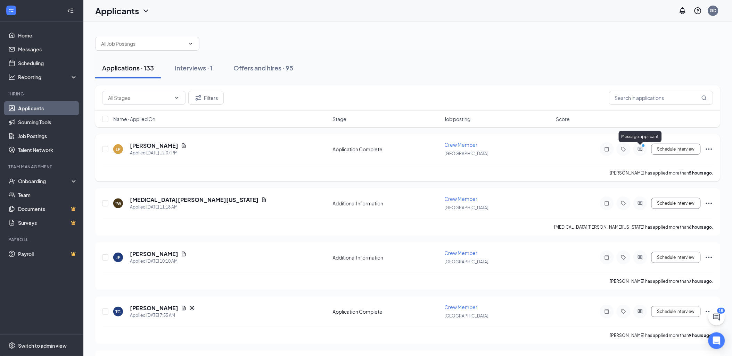
click at [640, 148] on icon "PrimaryDot" at bounding box center [644, 147] width 8 height 6
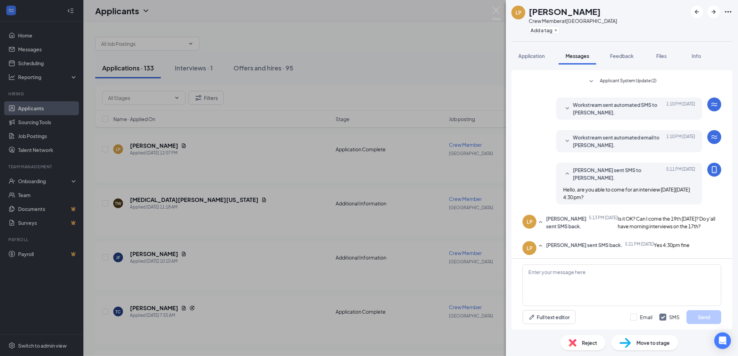
scroll to position [151, 0]
click at [489, 225] on div "LP [PERSON_NAME] Crew Member at [GEOGRAPHIC_DATA] Add a tag Application Message…" at bounding box center [369, 178] width 738 height 356
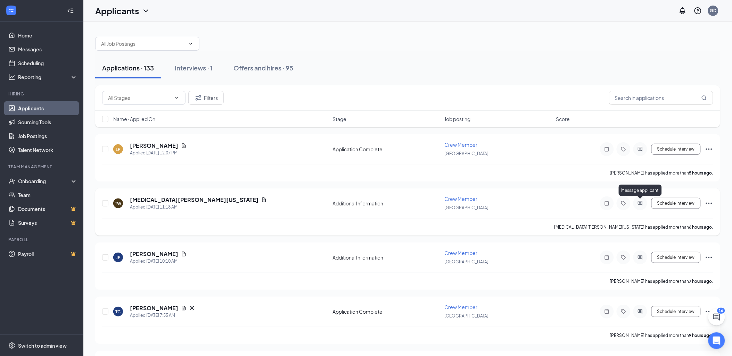
click at [643, 204] on icon "ActiveChat" at bounding box center [640, 204] width 8 height 6
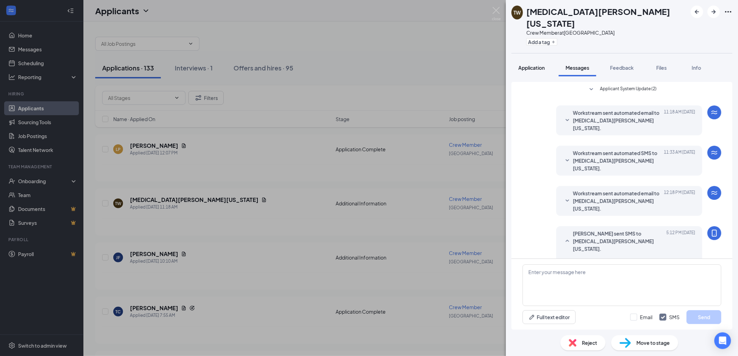
click at [532, 65] on span "Application" at bounding box center [531, 68] width 26 height 6
click at [533, 65] on span "Application" at bounding box center [531, 68] width 26 height 6
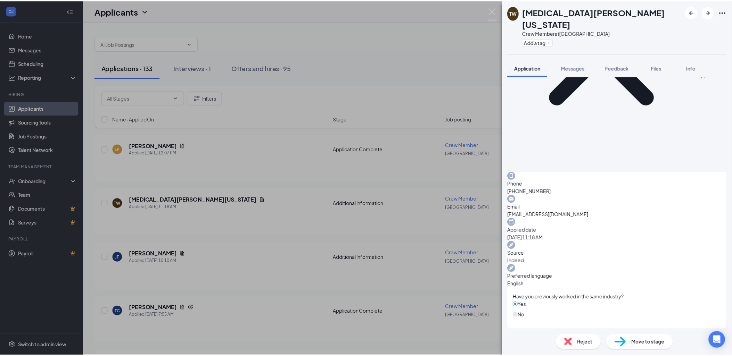
scroll to position [154, 0]
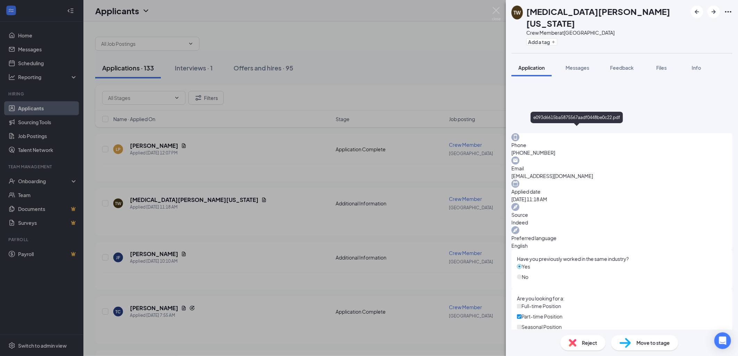
click at [494, 8] on img at bounding box center [496, 14] width 9 height 14
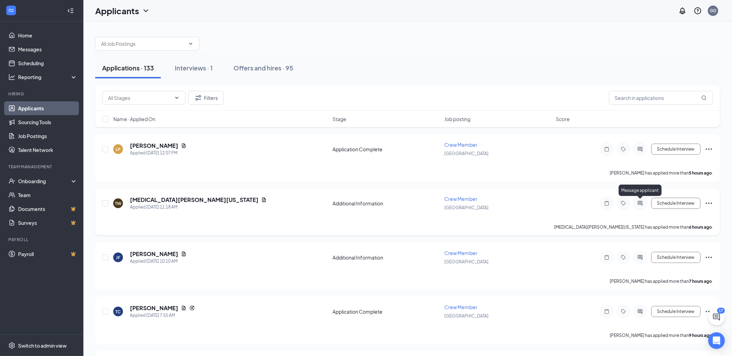
click at [639, 202] on icon "ActiveChat" at bounding box center [640, 204] width 8 height 6
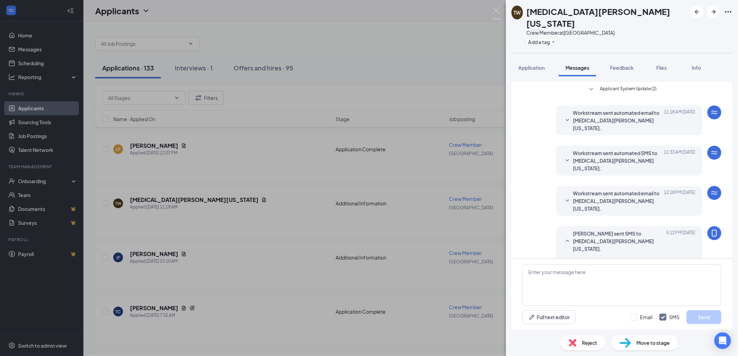
click at [714, 229] on icon "MobileSms" at bounding box center [714, 233] width 8 height 8
drag, startPoint x: 714, startPoint y: 197, endPoint x: 595, endPoint y: 225, distance: 121.7
click at [595, 257] on div "Are you available to come to an interview on [DATE] 4:45pm?" at bounding box center [629, 264] width 132 height 15
click at [566, 237] on icon "SmallChevronUp" at bounding box center [567, 241] width 8 height 8
click at [567, 237] on icon "SmallChevronDown" at bounding box center [567, 241] width 8 height 8
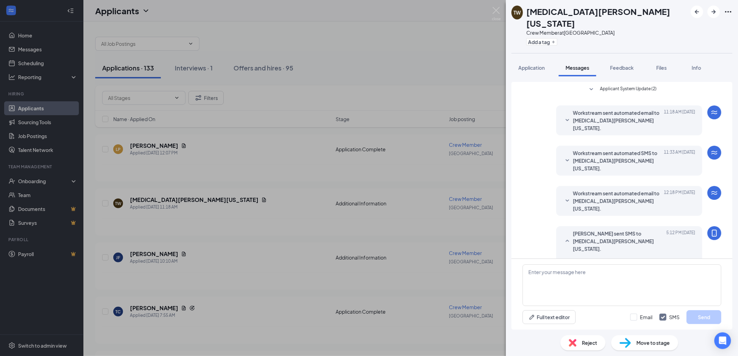
click at [570, 344] on img at bounding box center [572, 343] width 8 height 8
click at [498, 9] on img at bounding box center [496, 14] width 9 height 14
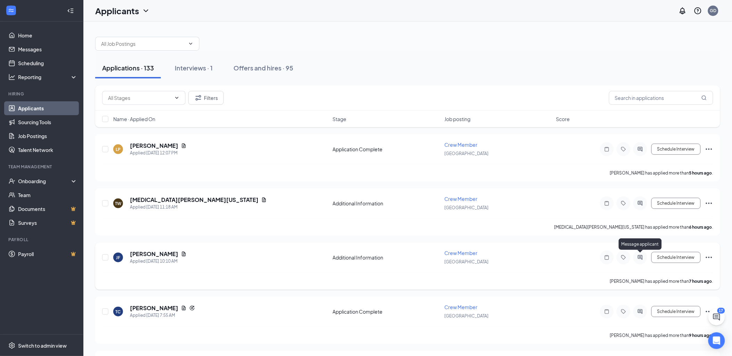
click at [638, 255] on icon "ActiveChat" at bounding box center [640, 258] width 8 height 6
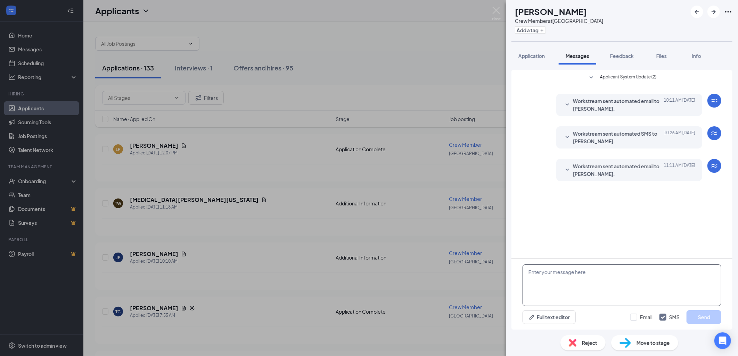
click at [551, 280] on textarea at bounding box center [621, 286] width 199 height 42
click at [640, 271] on textarea "Are you able to come to an interview on" at bounding box center [621, 286] width 199 height 42
click at [638, 271] on textarea "/Are you able to come to an interview on" at bounding box center [621, 286] width 199 height 42
click at [642, 272] on textarea "/Are you able to come to an interview on 9/17 at 445pm?" at bounding box center [621, 286] width 199 height 42
type textarea "/Are you able to come to an interview on [DATE] 4:45pm?"
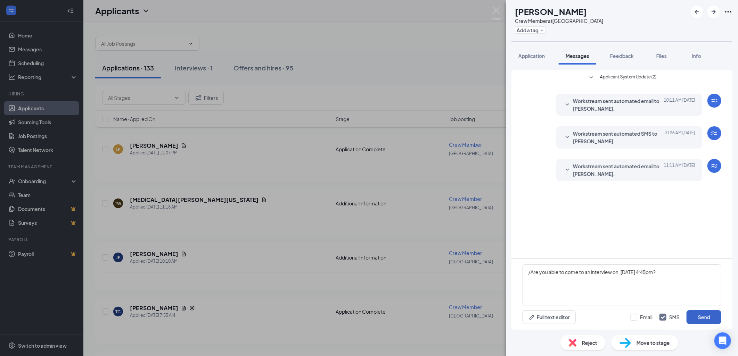
click at [698, 314] on button "Send" at bounding box center [703, 317] width 35 height 14
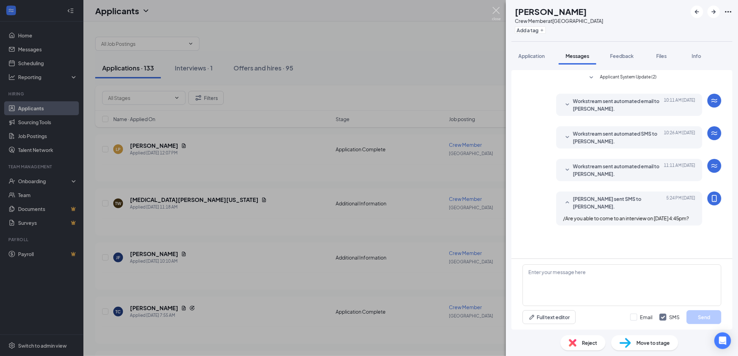
click at [497, 11] on img at bounding box center [496, 14] width 9 height 14
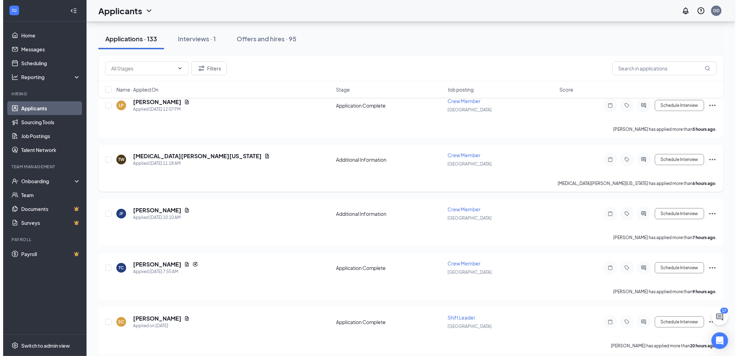
scroll to position [77, 0]
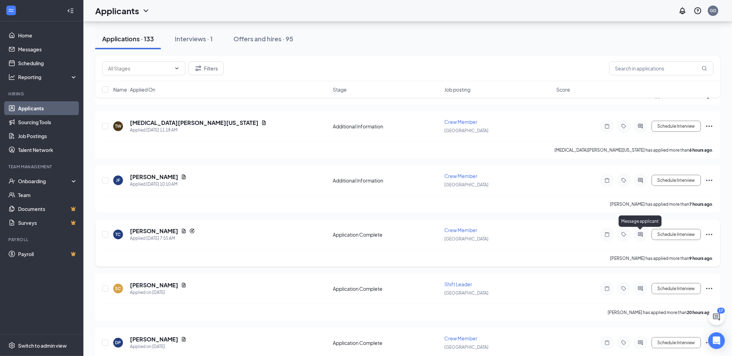
click at [641, 232] on icon "ActiveChat" at bounding box center [640, 235] width 8 height 6
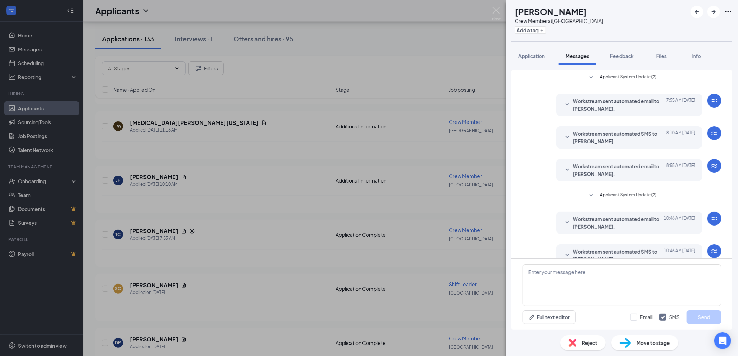
scroll to position [14, 0]
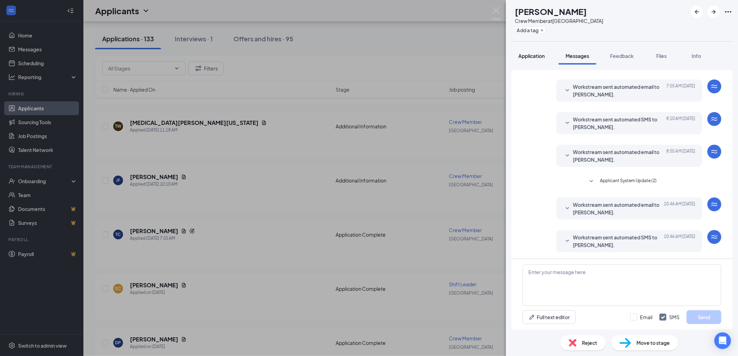
click at [537, 57] on span "Application" at bounding box center [531, 56] width 26 height 6
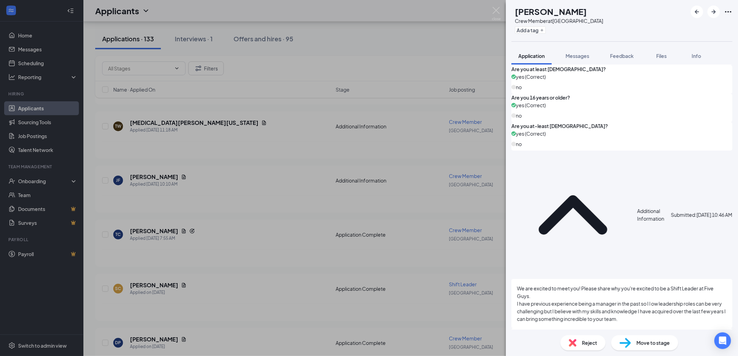
scroll to position [783, 0]
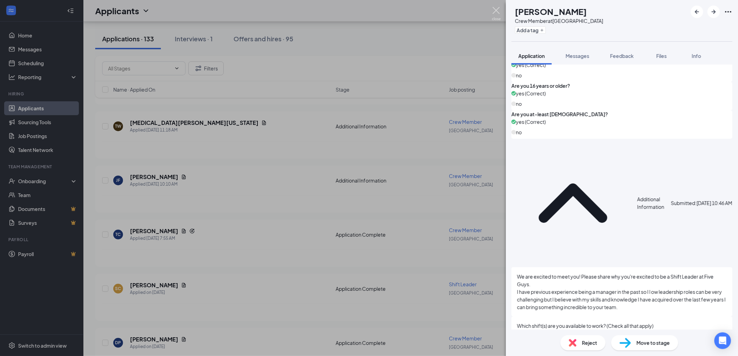
click at [495, 9] on img at bounding box center [496, 14] width 9 height 14
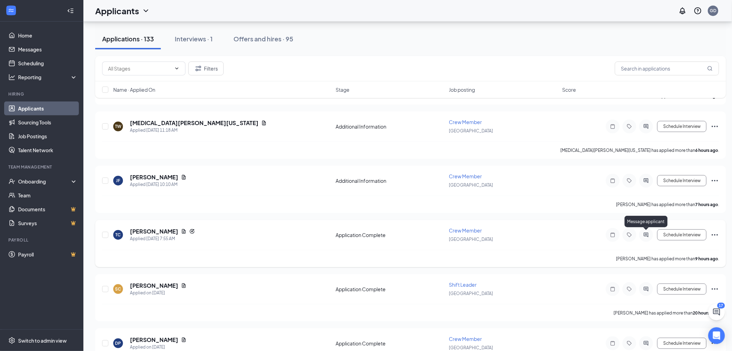
click at [644, 234] on icon "ActiveChat" at bounding box center [646, 235] width 8 height 6
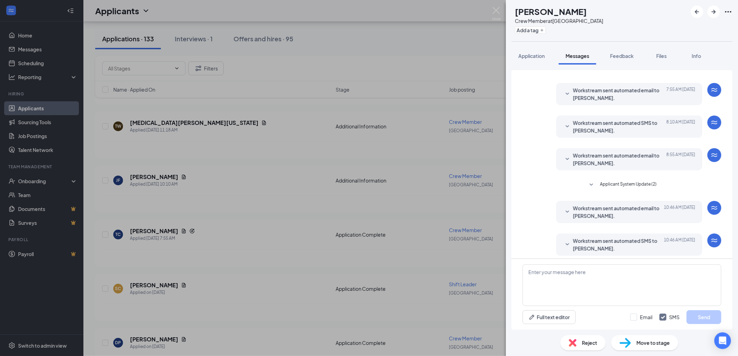
scroll to position [14, 0]
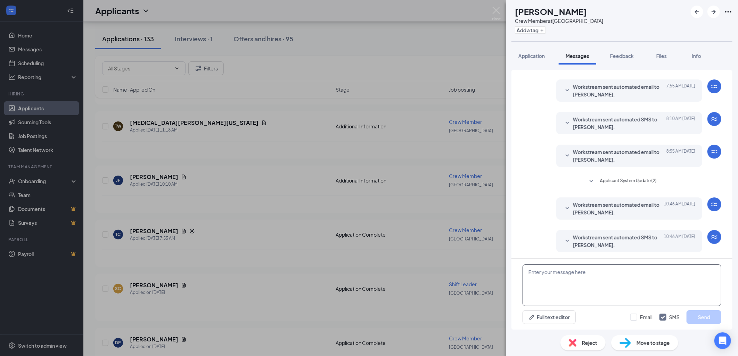
click at [559, 278] on textarea at bounding box center [621, 286] width 199 height 42
type textarea "Are you able to come to an interview at 5:10 pm on 9/17?"
click at [703, 318] on button "Send" at bounding box center [703, 317] width 35 height 14
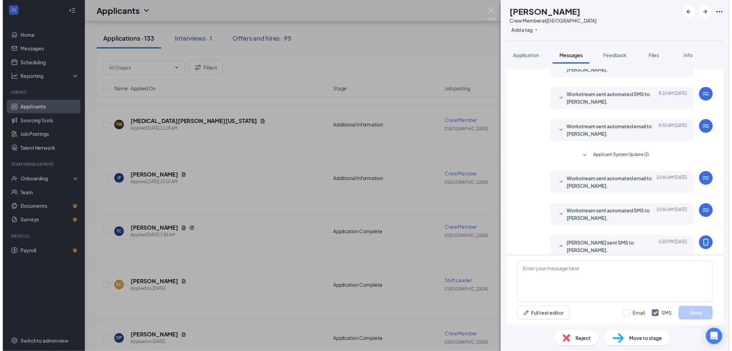
scroll to position [58, 0]
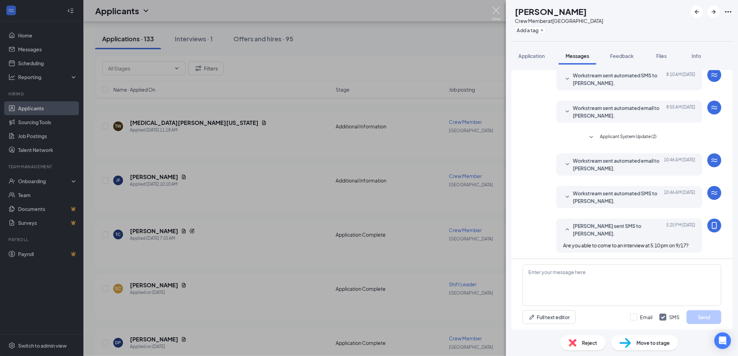
click at [498, 9] on img at bounding box center [496, 14] width 9 height 14
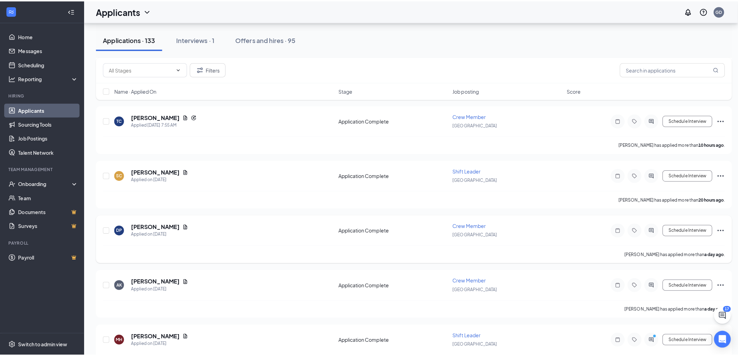
scroll to position [231, 0]
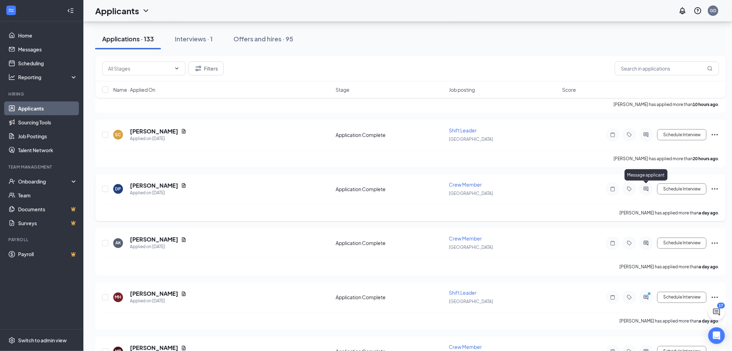
click at [646, 188] on icon "ActiveChat" at bounding box center [646, 189] width 8 height 6
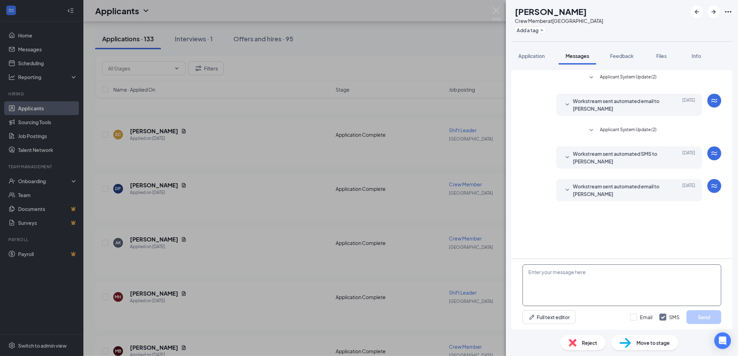
click at [569, 282] on textarea at bounding box center [621, 286] width 199 height 42
click at [533, 52] on div "Application" at bounding box center [531, 55] width 26 height 7
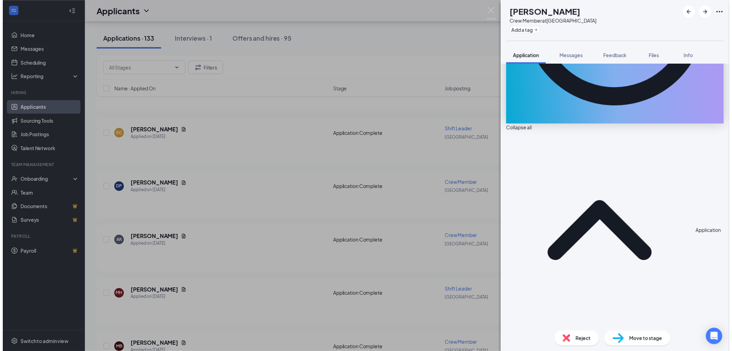
scroll to position [193, 0]
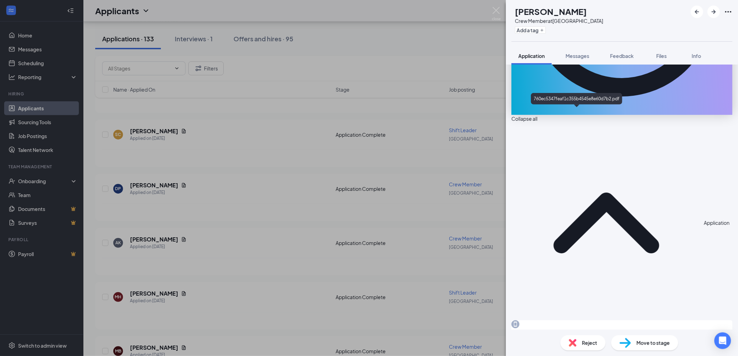
click at [498, 10] on img at bounding box center [496, 14] width 9 height 14
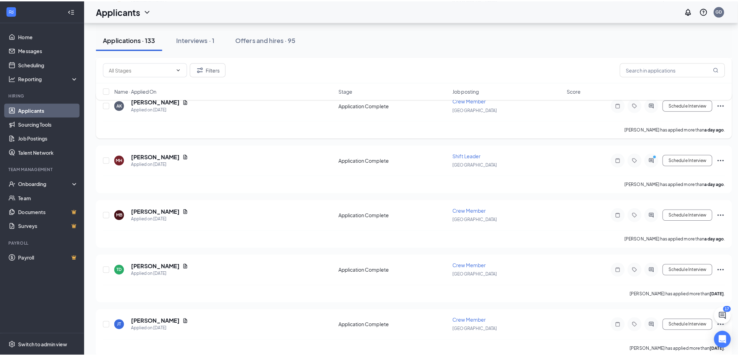
scroll to position [386, 0]
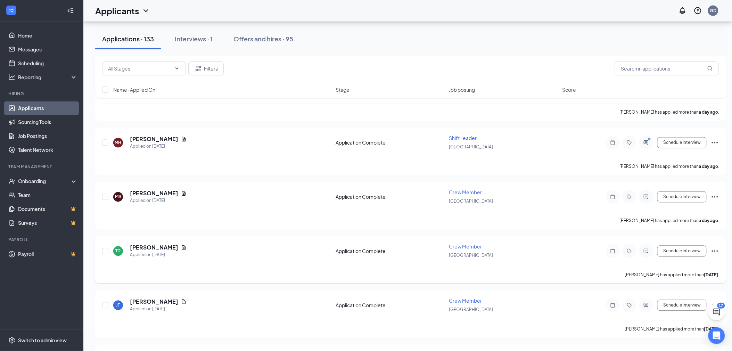
click at [713, 250] on icon "Ellipses" at bounding box center [714, 250] width 6 height 1
click at [613, 258] on div "[PERSON_NAME] [PERSON_NAME] Applied on [DATE] Application Complete Crew Member …" at bounding box center [410, 254] width 617 height 23
click at [647, 248] on icon "ActiveChat" at bounding box center [646, 251] width 8 height 6
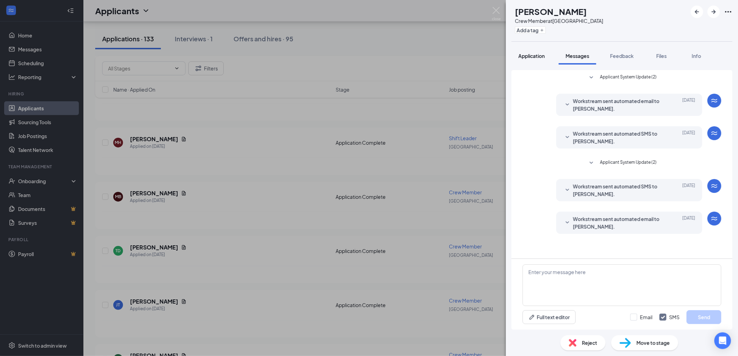
click at [531, 56] on span "Application" at bounding box center [531, 56] width 26 height 6
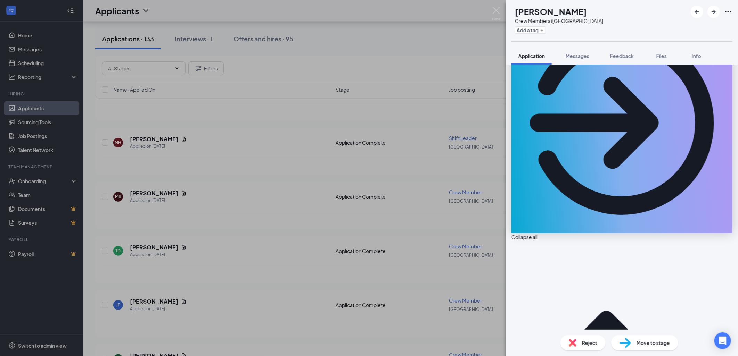
scroll to position [43, 0]
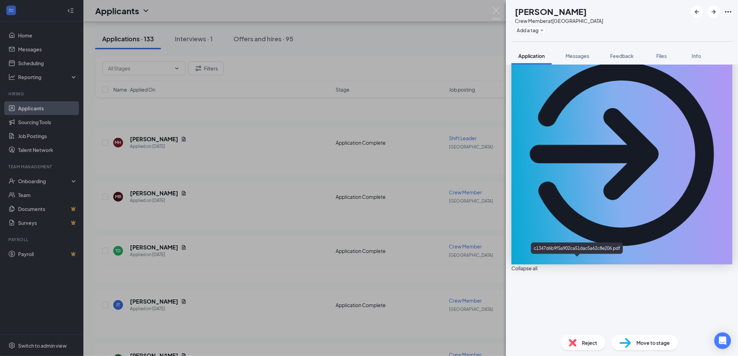
click at [576, 344] on img at bounding box center [572, 343] width 8 height 8
type textarea "too many jobs"
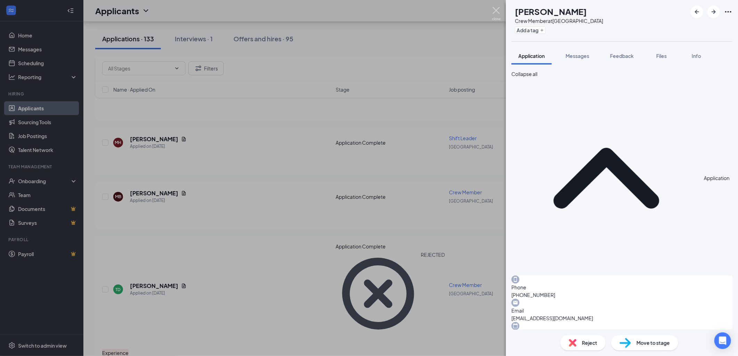
click at [495, 9] on img at bounding box center [496, 14] width 9 height 14
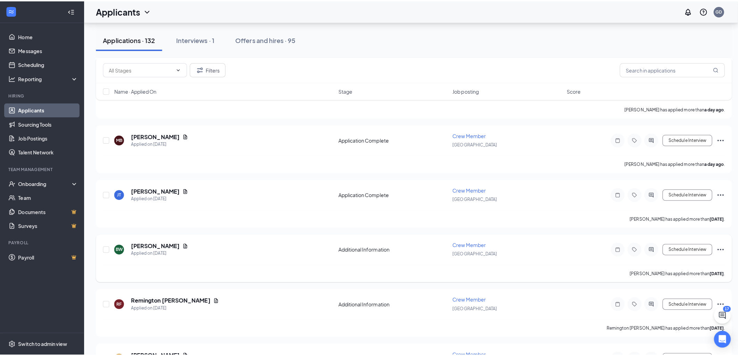
scroll to position [463, 0]
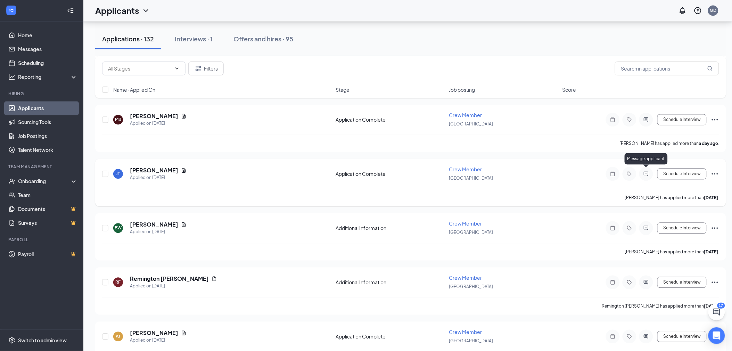
click at [646, 171] on icon "ActiveChat" at bounding box center [646, 174] width 8 height 6
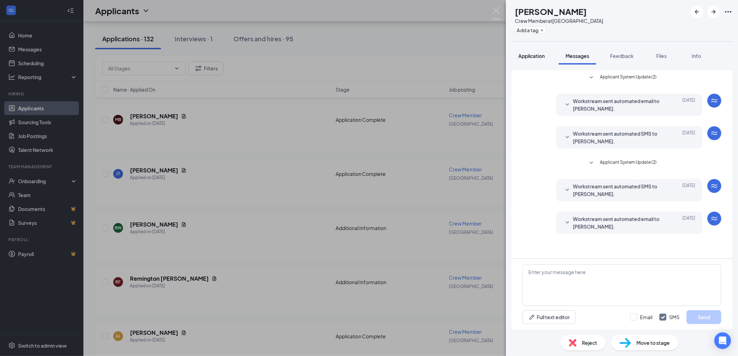
click at [529, 56] on span "Application" at bounding box center [531, 56] width 26 height 6
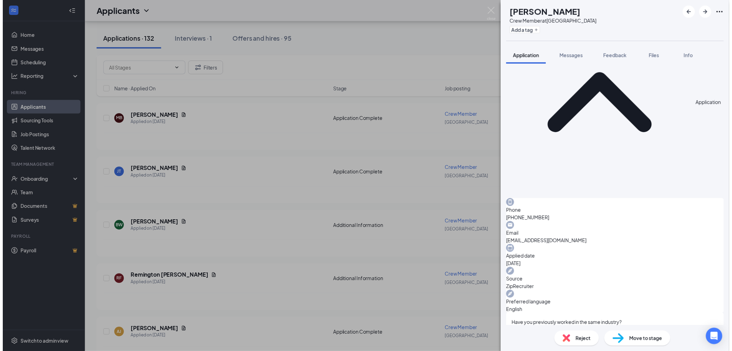
scroll to position [77, 0]
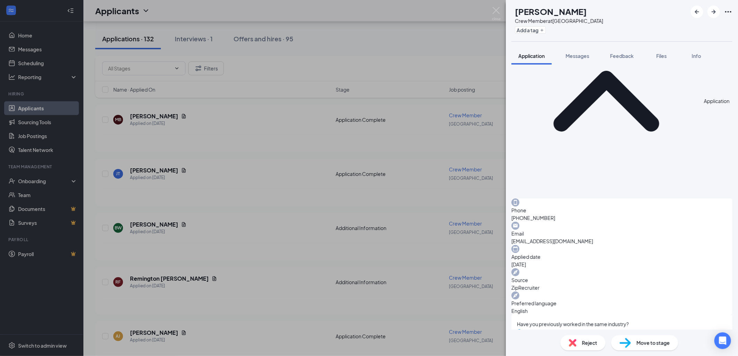
click at [402, 131] on div "[PERSON_NAME] [PERSON_NAME] II Crew Member at [GEOGRAPHIC_DATA] Add a tag Appli…" at bounding box center [369, 178] width 738 height 356
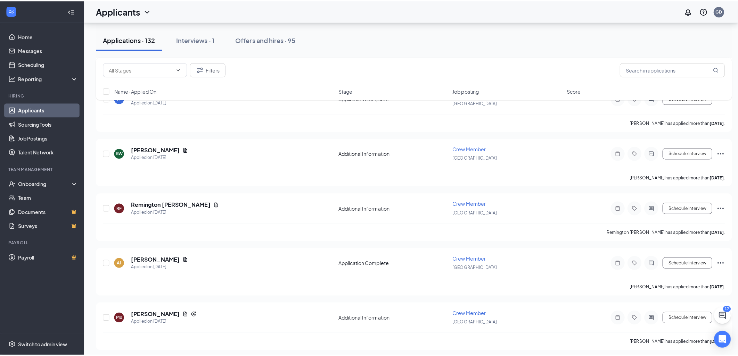
scroll to position [540, 0]
click at [645, 149] on icon "ActiveChat" at bounding box center [646, 151] width 5 height 5
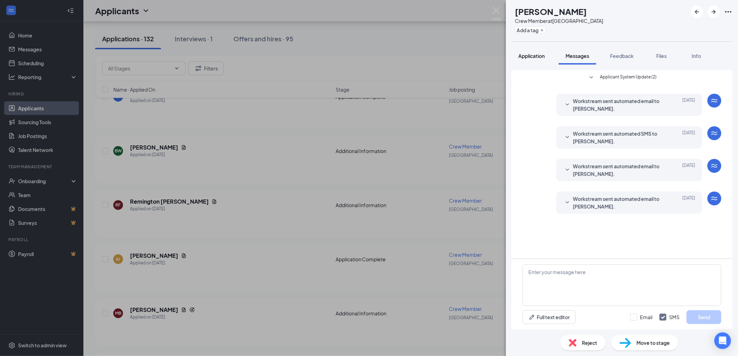
click at [532, 57] on span "Application" at bounding box center [531, 56] width 26 height 6
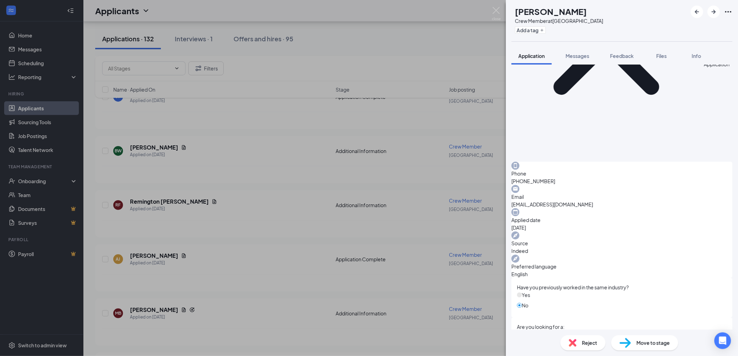
scroll to position [116, 0]
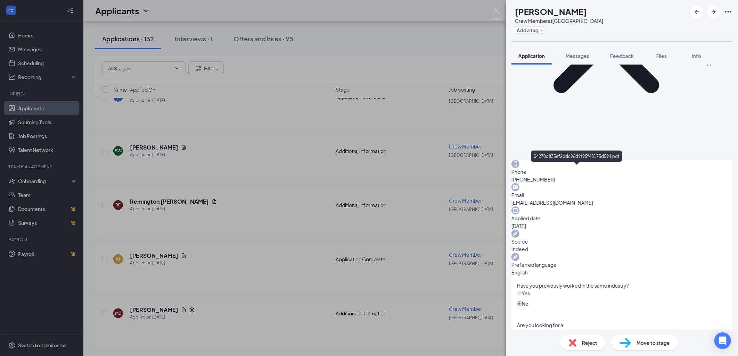
click at [582, 56] on span "Messages" at bounding box center [577, 56] width 24 height 6
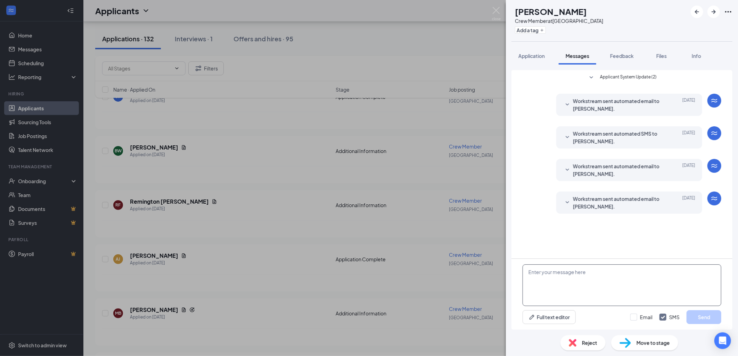
click at [564, 272] on textarea at bounding box center [621, 286] width 199 height 42
type textarea "are you able to come to an interview at 5:30 pm on 9/17?"
click at [706, 317] on button "Send" at bounding box center [703, 317] width 35 height 14
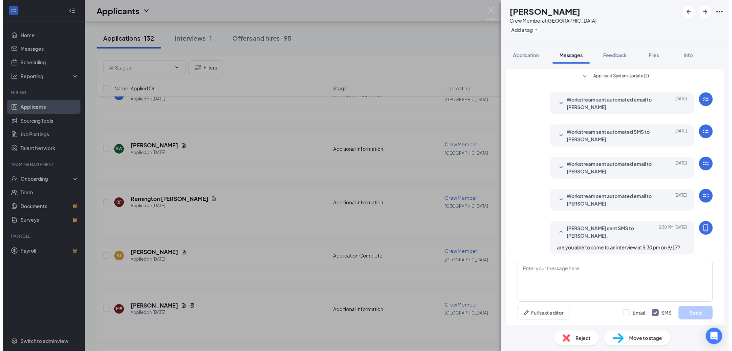
scroll to position [6, 0]
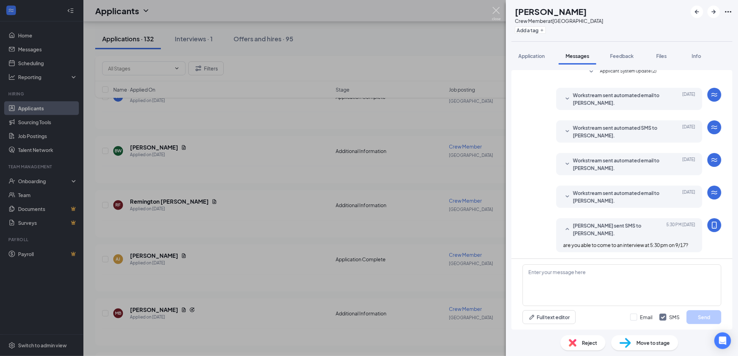
click at [498, 8] on img at bounding box center [496, 14] width 9 height 14
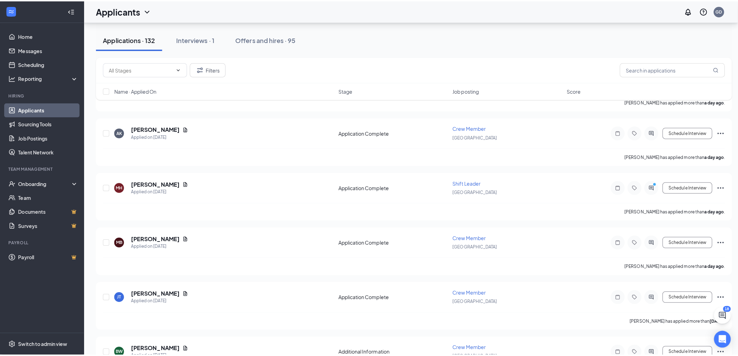
scroll to position [308, 0]
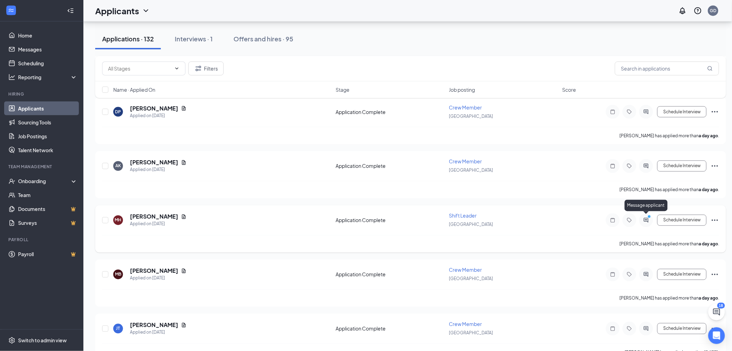
click at [647, 218] on icon "ActiveChat" at bounding box center [646, 220] width 8 height 6
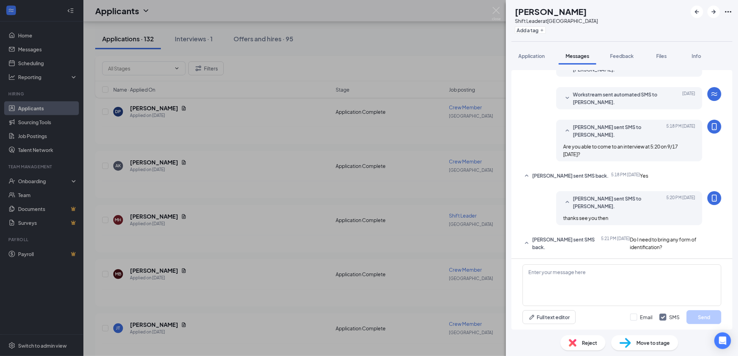
scroll to position [155, 0]
click at [574, 280] on textarea at bounding box center [621, 286] width 199 height 42
type textarea "i"
type textarea "I.D. , birth certificate and/or social security card in case you're hired"
drag, startPoint x: 690, startPoint y: 315, endPoint x: 705, endPoint y: 314, distance: 15.3
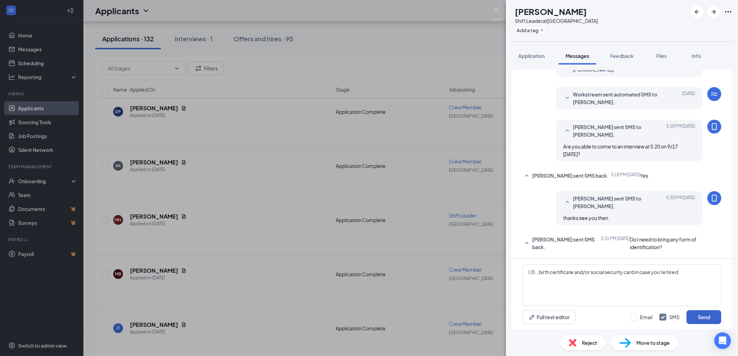
click at [693, 315] on button "Send" at bounding box center [703, 317] width 35 height 14
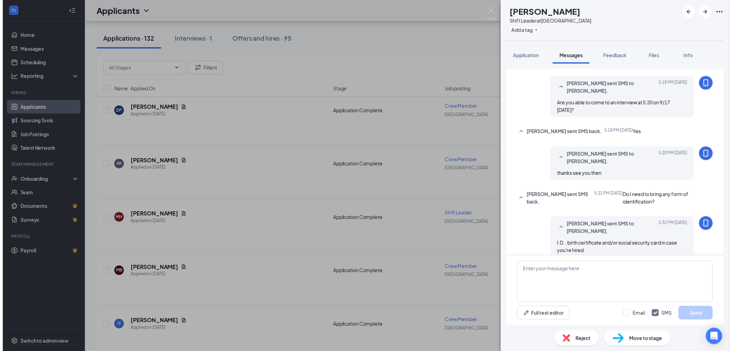
scroll to position [207, 0]
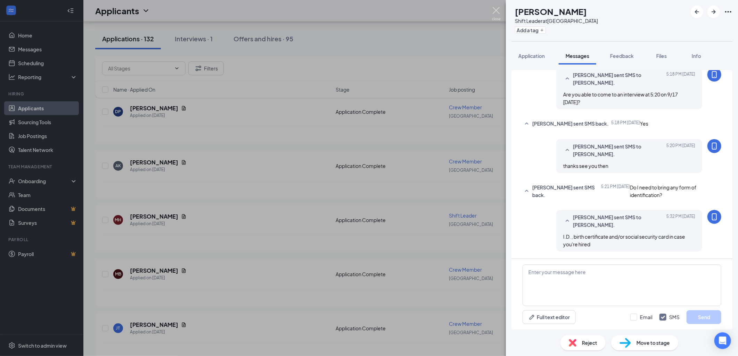
click at [496, 8] on img at bounding box center [496, 14] width 9 height 14
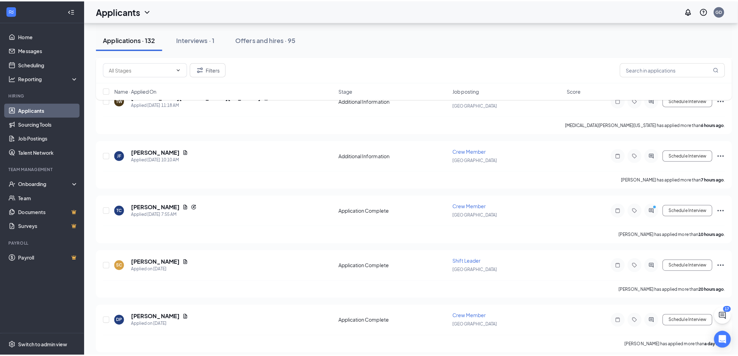
scroll to position [77, 0]
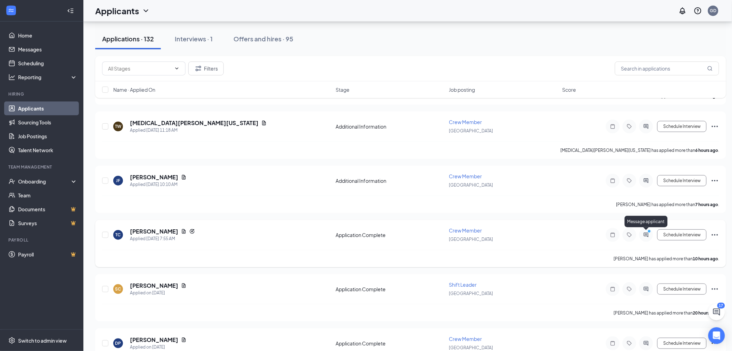
click at [644, 232] on icon "ActiveChat" at bounding box center [646, 235] width 8 height 6
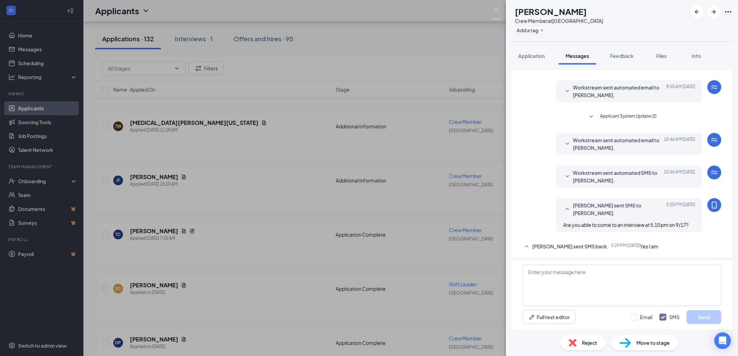
scroll to position [118, 0]
click at [563, 278] on textarea at bounding box center [621, 286] width 199 height 42
type textarea "o"
type textarea "thank you, see you then."
click at [702, 313] on button "Send" at bounding box center [703, 317] width 35 height 14
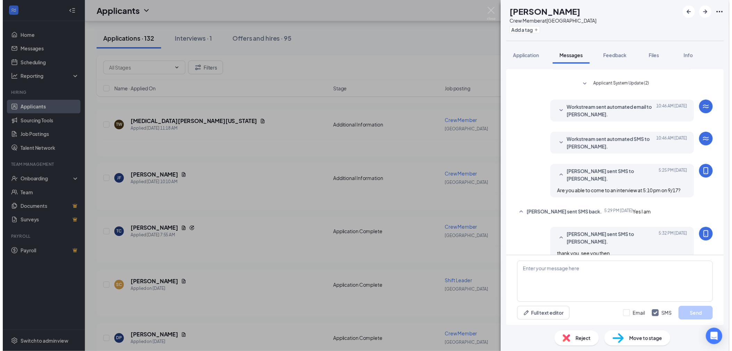
scroll to position [163, 0]
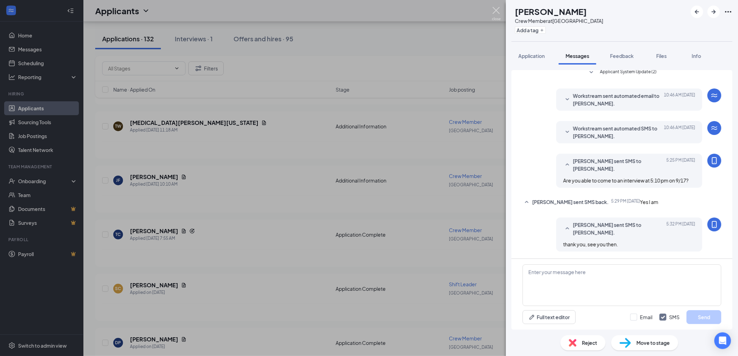
click at [496, 9] on img at bounding box center [496, 14] width 9 height 14
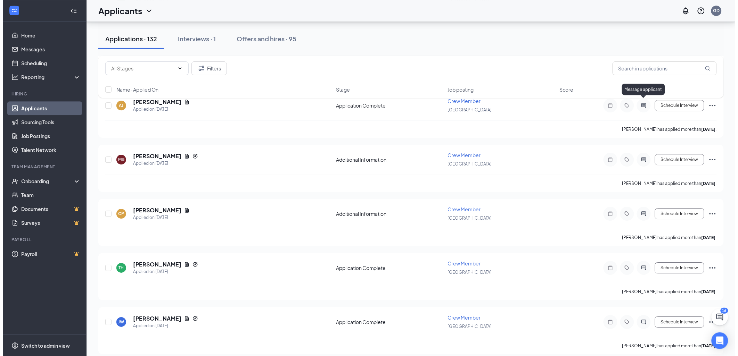
scroll to position [694, 0]
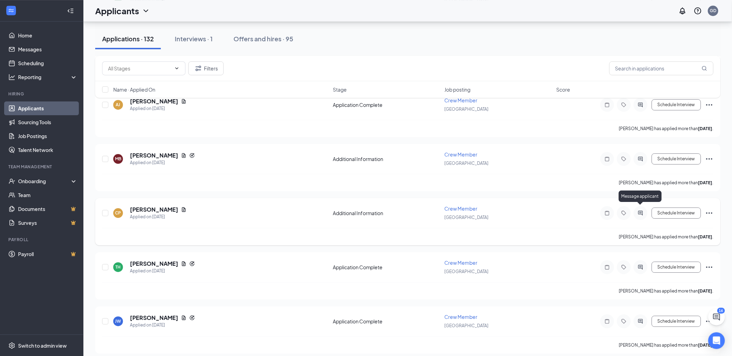
click at [634, 208] on div at bounding box center [640, 213] width 14 height 14
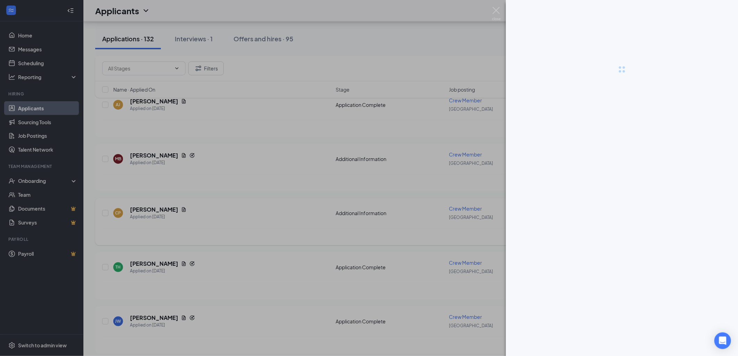
click at [640, 209] on div at bounding box center [369, 178] width 738 height 356
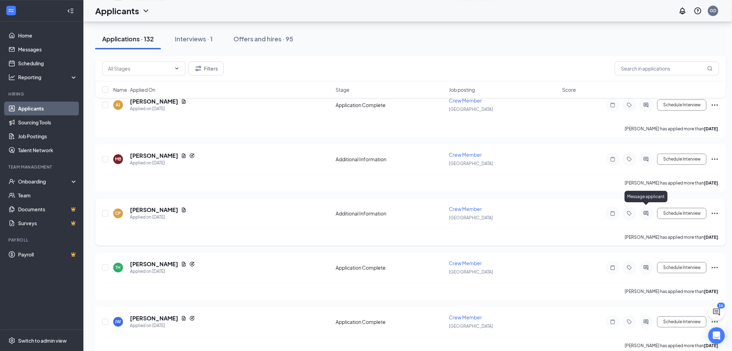
click at [644, 210] on icon "ActiveChat" at bounding box center [646, 213] width 8 height 6
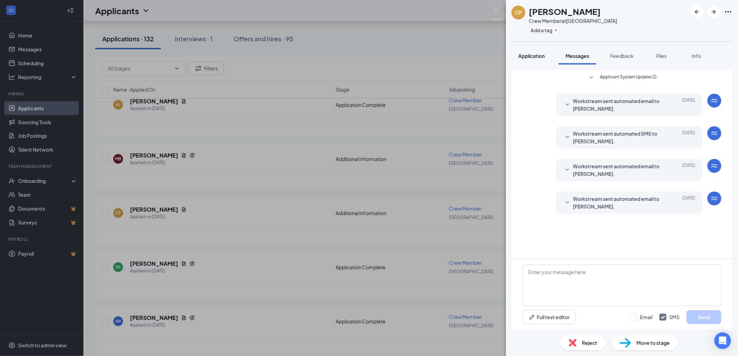
click at [532, 57] on span "Application" at bounding box center [531, 56] width 26 height 6
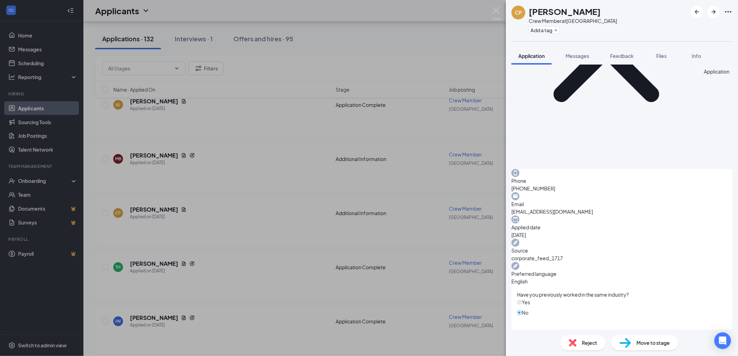
scroll to position [116, 0]
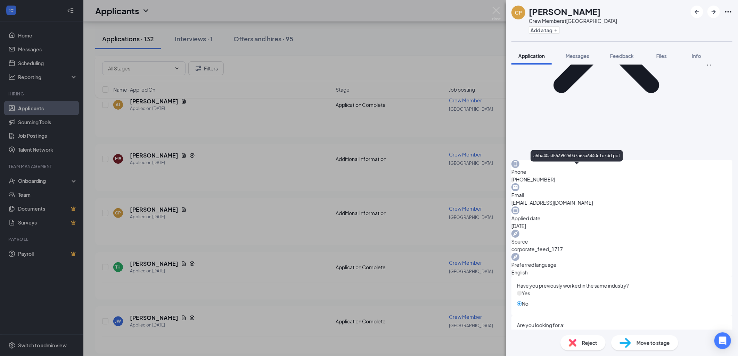
click at [572, 59] on div "Messages" at bounding box center [577, 55] width 24 height 7
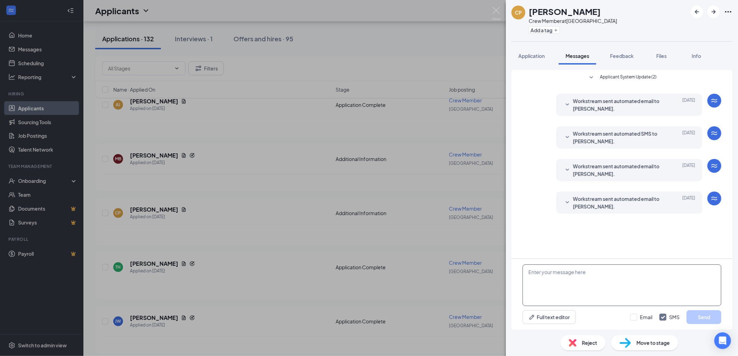
click at [567, 275] on textarea at bounding box center [621, 286] width 199 height 42
type textarea "Are you able to come to an interview on [DATE] 5:30 pm?"
click at [693, 314] on button "Send" at bounding box center [703, 317] width 35 height 14
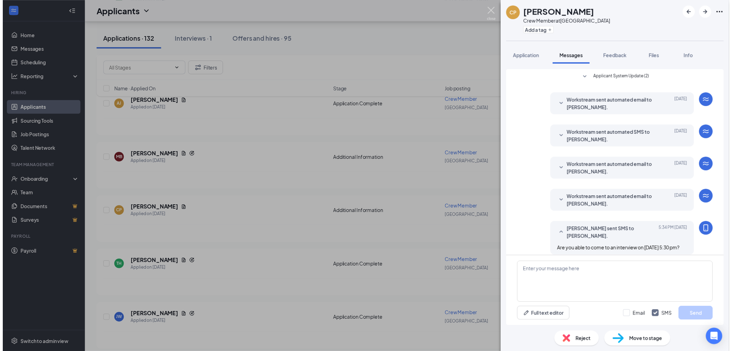
scroll to position [6, 0]
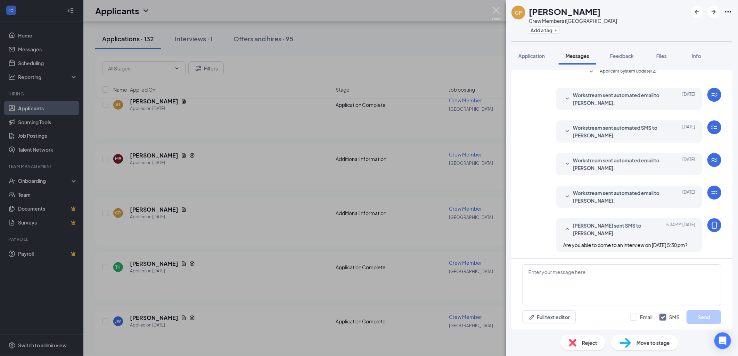
click at [494, 10] on img at bounding box center [496, 14] width 9 height 14
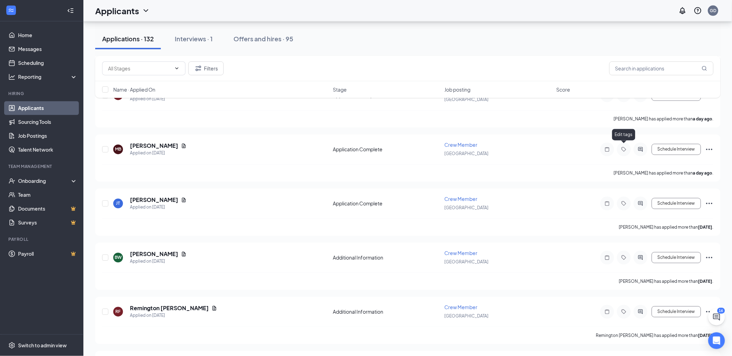
scroll to position [424, 0]
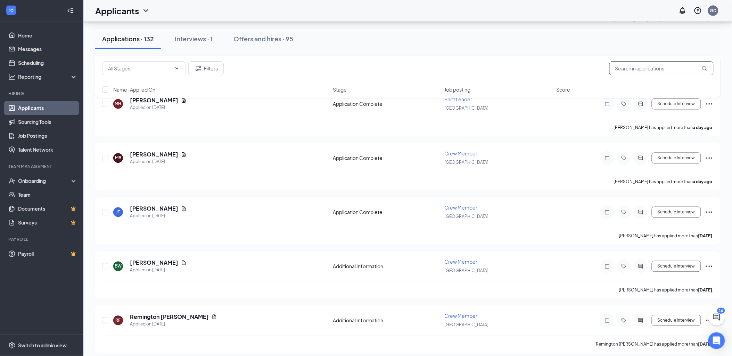
click at [637, 66] on input "text" at bounding box center [661, 68] width 104 height 14
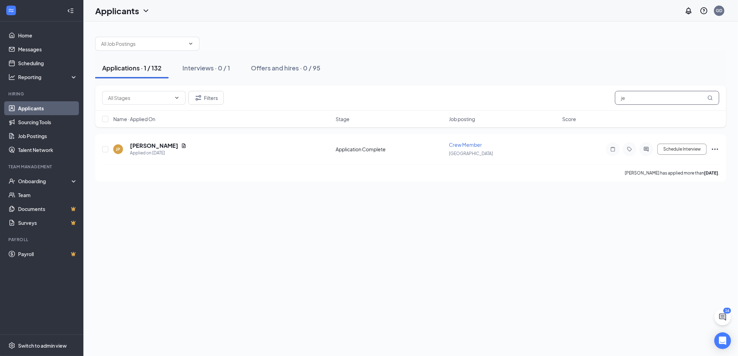
type input "j"
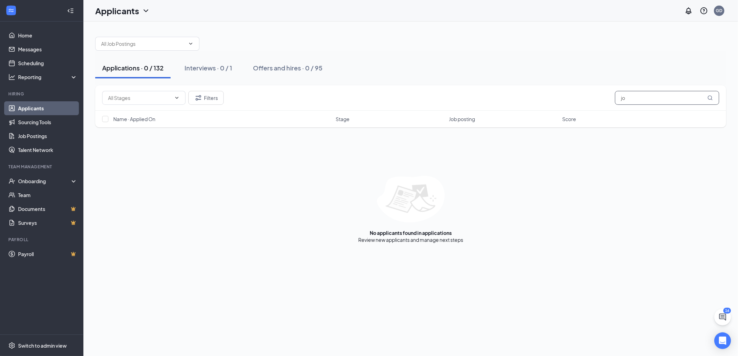
type input "j"
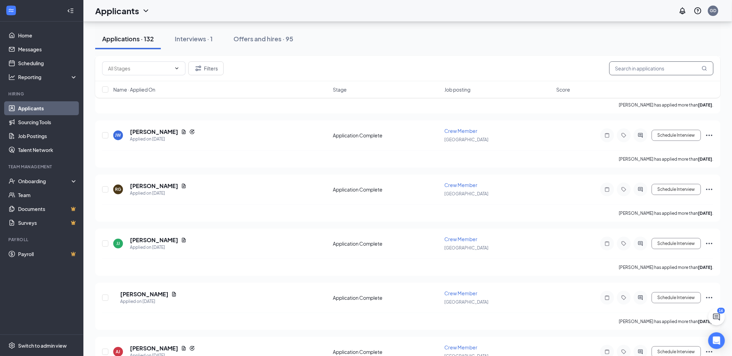
scroll to position [926, 0]
